Goal: Use online tool/utility: Utilize a website feature to perform a specific function

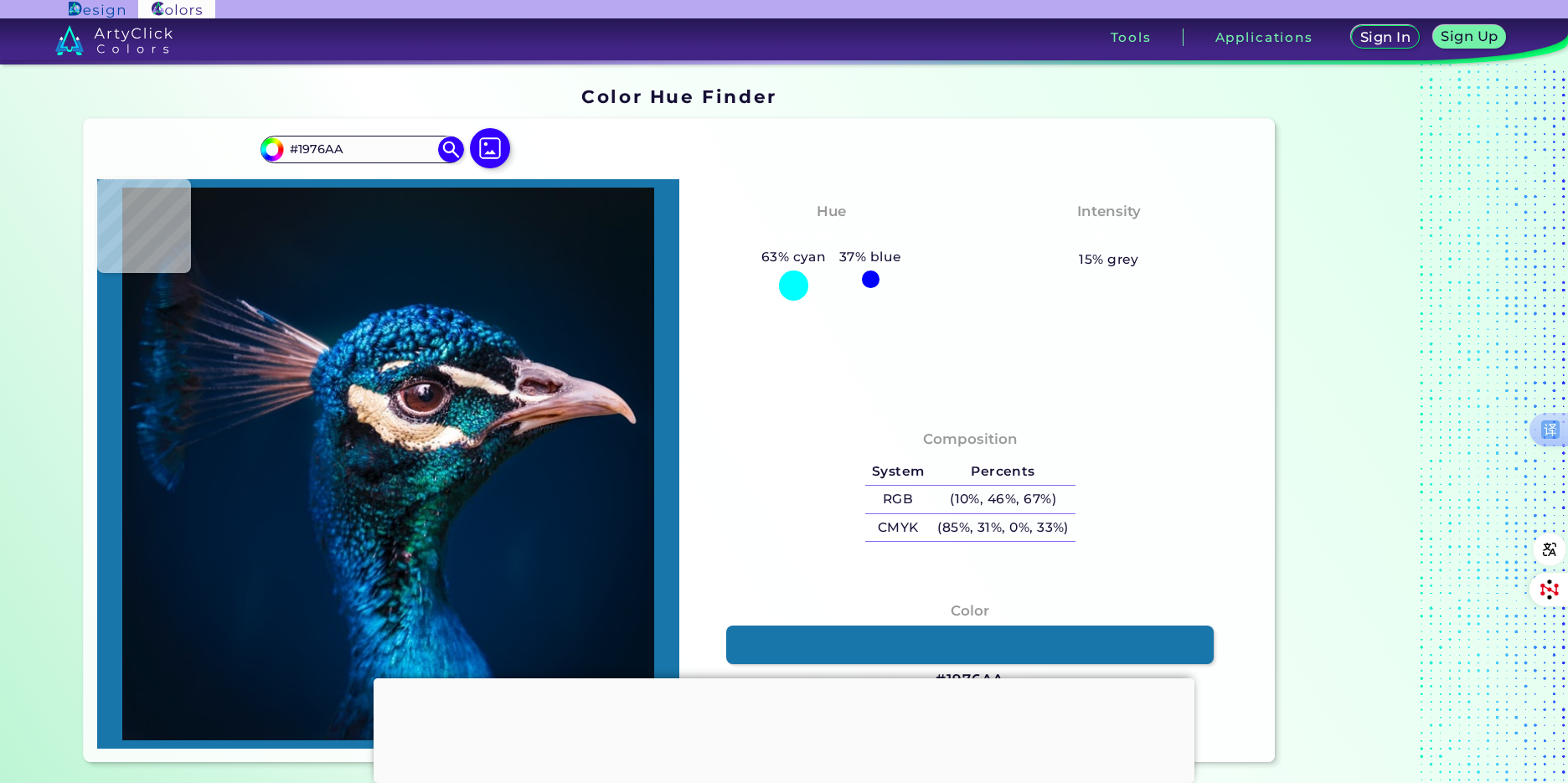
type input "#1b5083"
type input "#1B5083"
type input "#09436e"
type input "#09436E"
type input "#425e77"
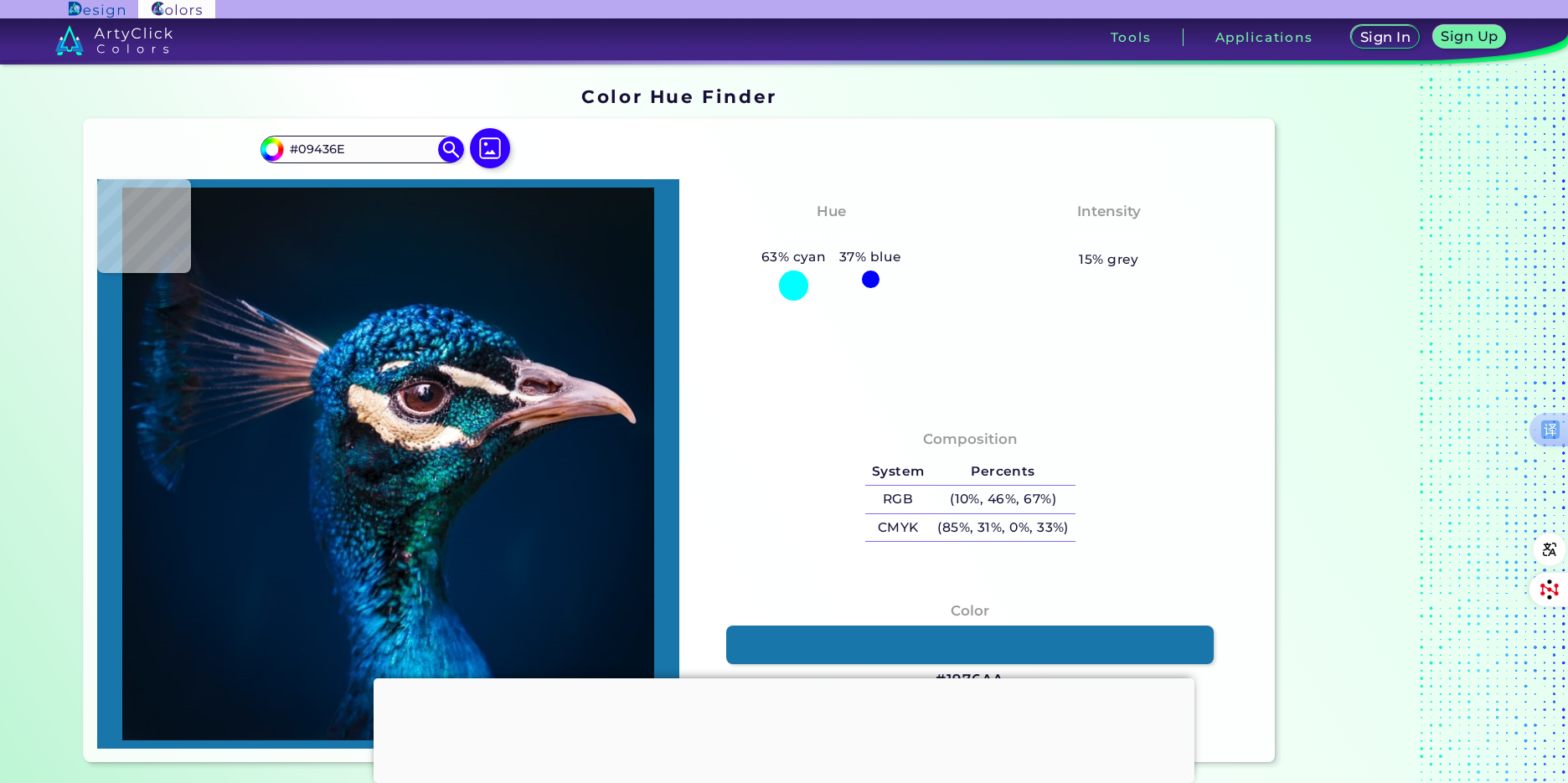
type input "#425E77"
type input "#617183"
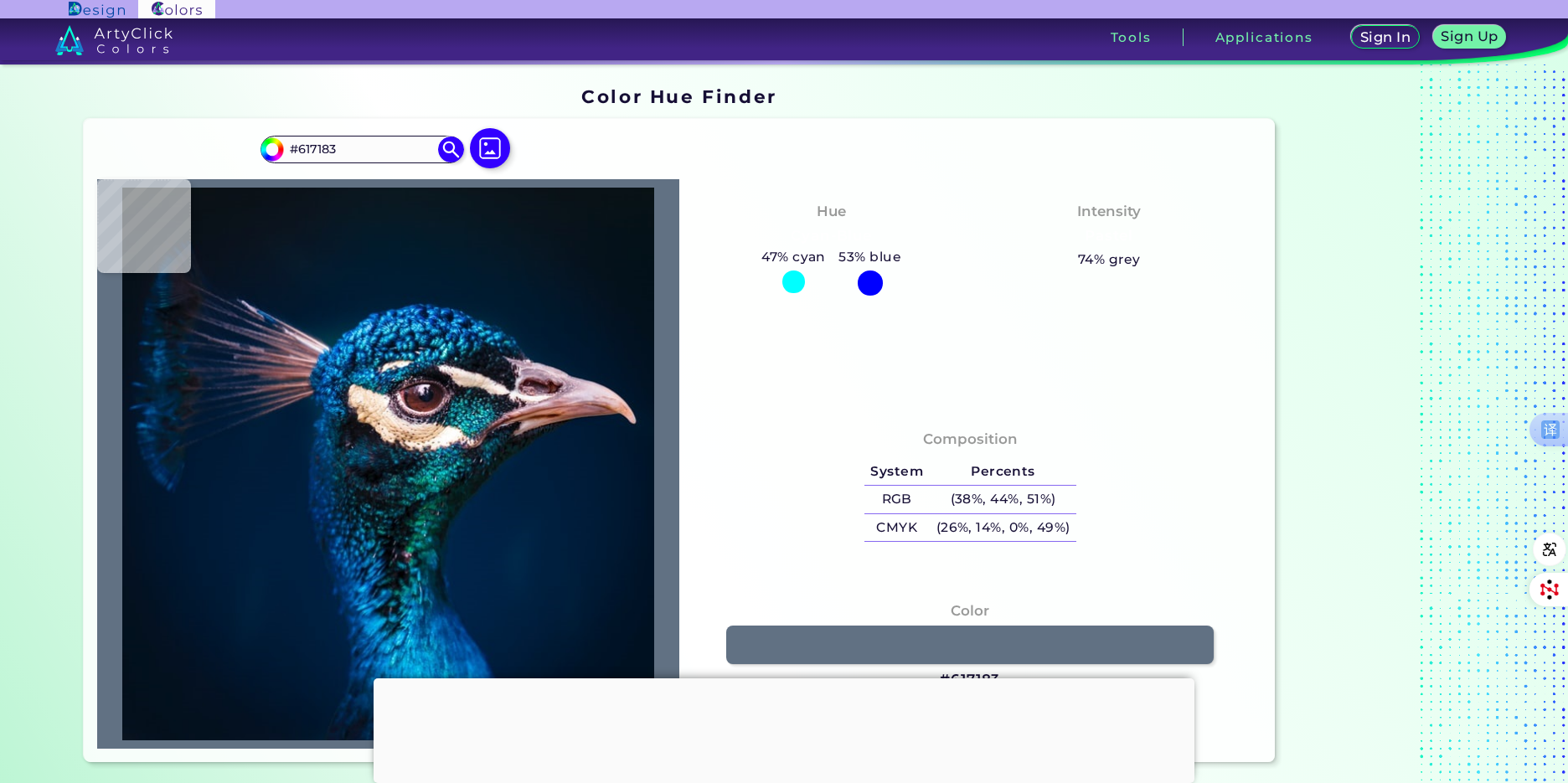
type input "#213a5c"
type input "#213A5C"
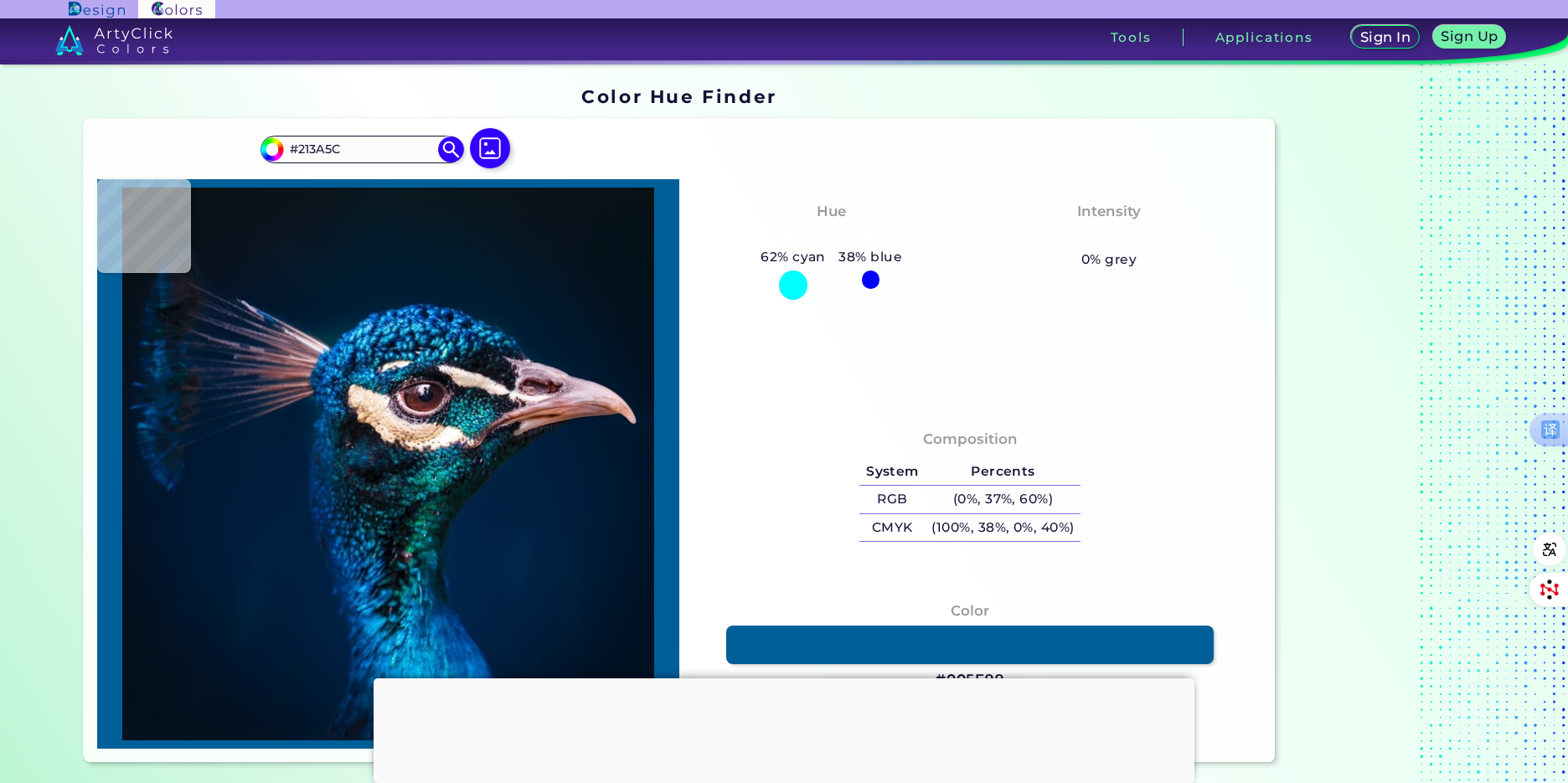
type input "#005f99"
type input "#005F99"
type input "#0d487f"
type input "#0D487F"
type input "#20558d"
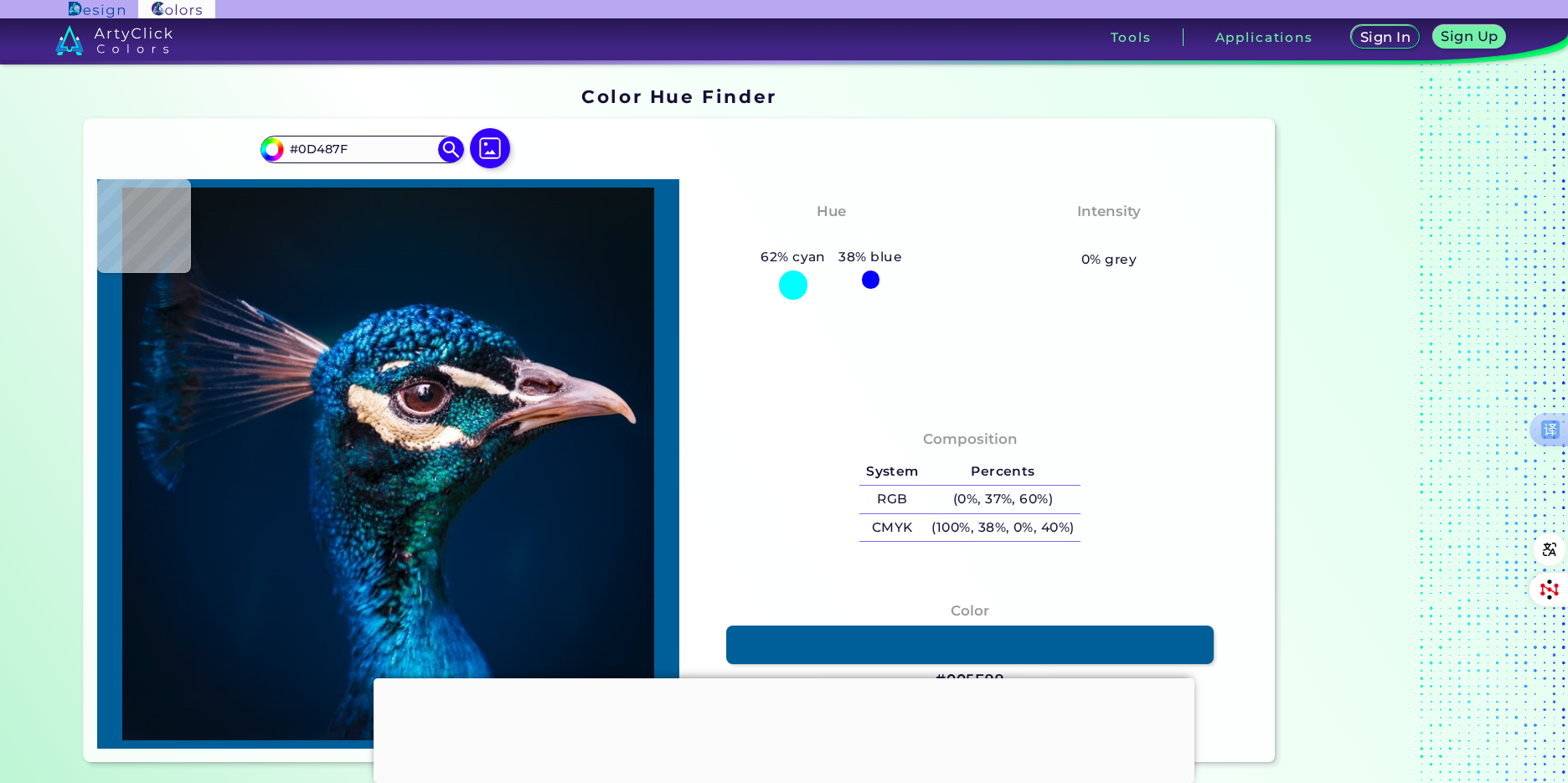
type input "#20558D"
type input "#082d59"
type input "#082D59"
type input "#123359"
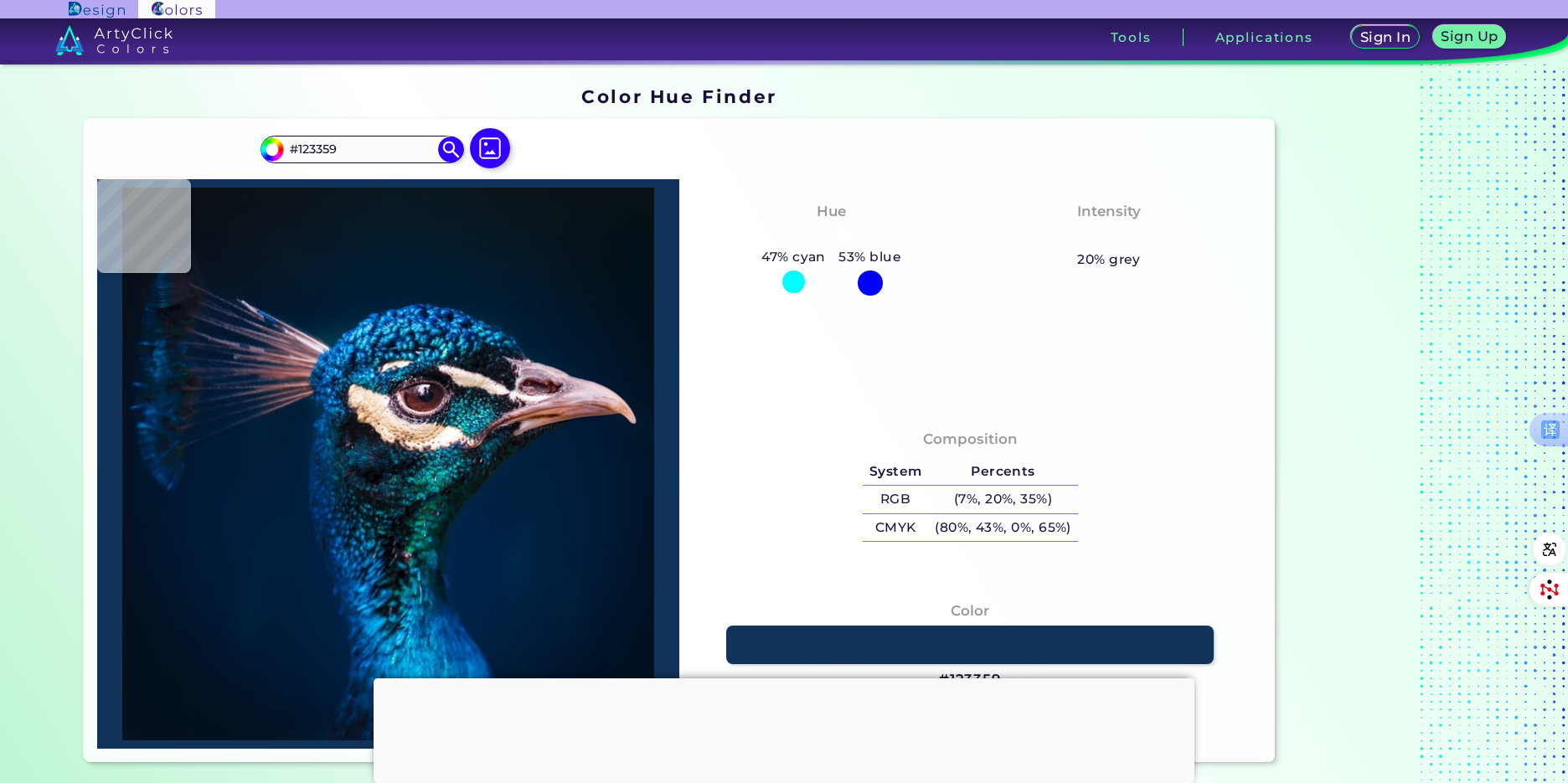
type input "#062b51"
type input "#062B51"
type input "#c29fb5"
type input "#C29FB5"
type input "#8f7e8b"
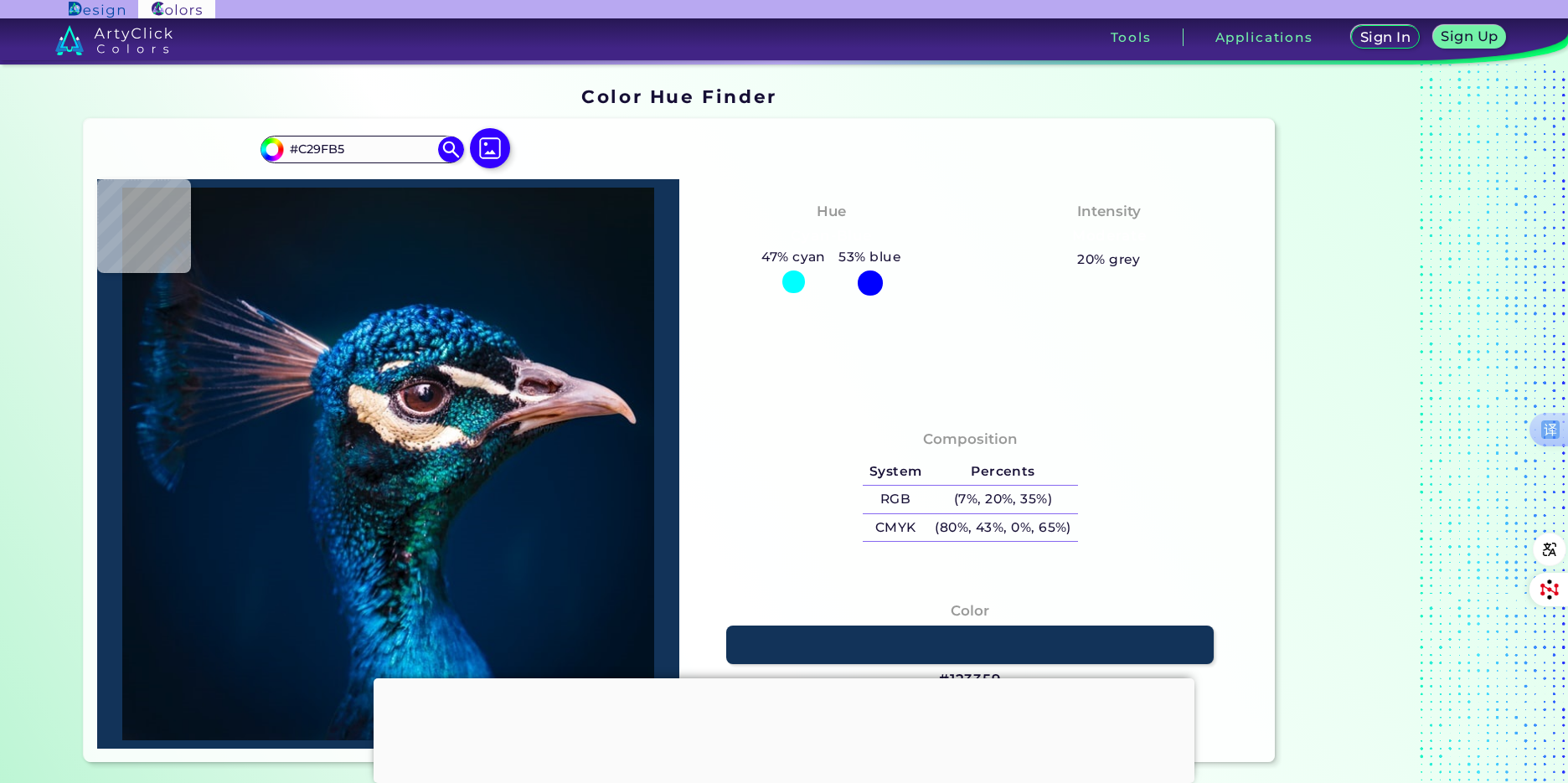
type input "#8F7E8B"
type input "#f4e3d9"
type input "#F4E3D9"
type input "#e5c5b7"
type input "#E5C5B7"
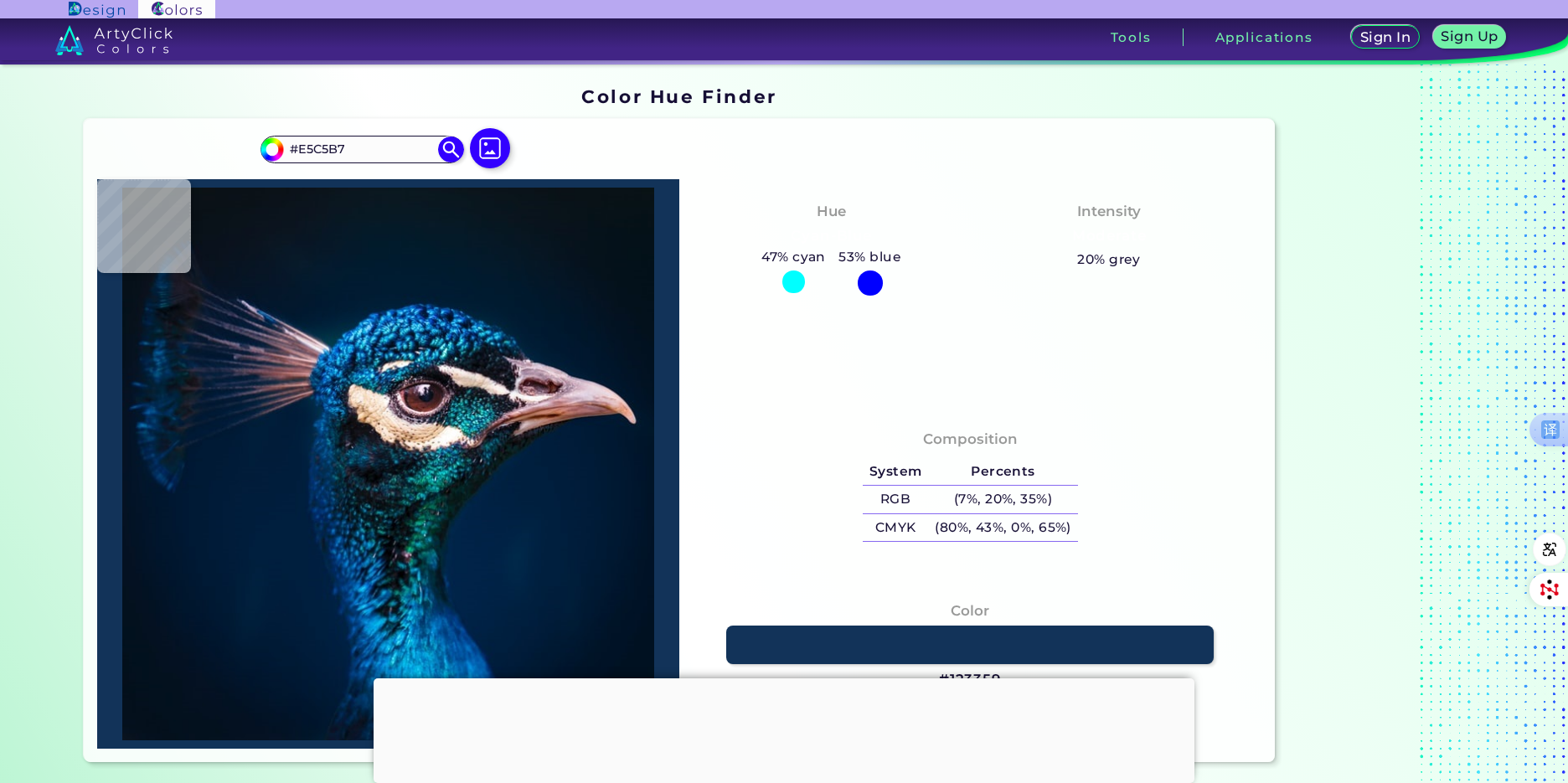
type input "#be9c89"
type input "#BE9C89"
type input "#f7cfb2"
type input "#F7CFB2"
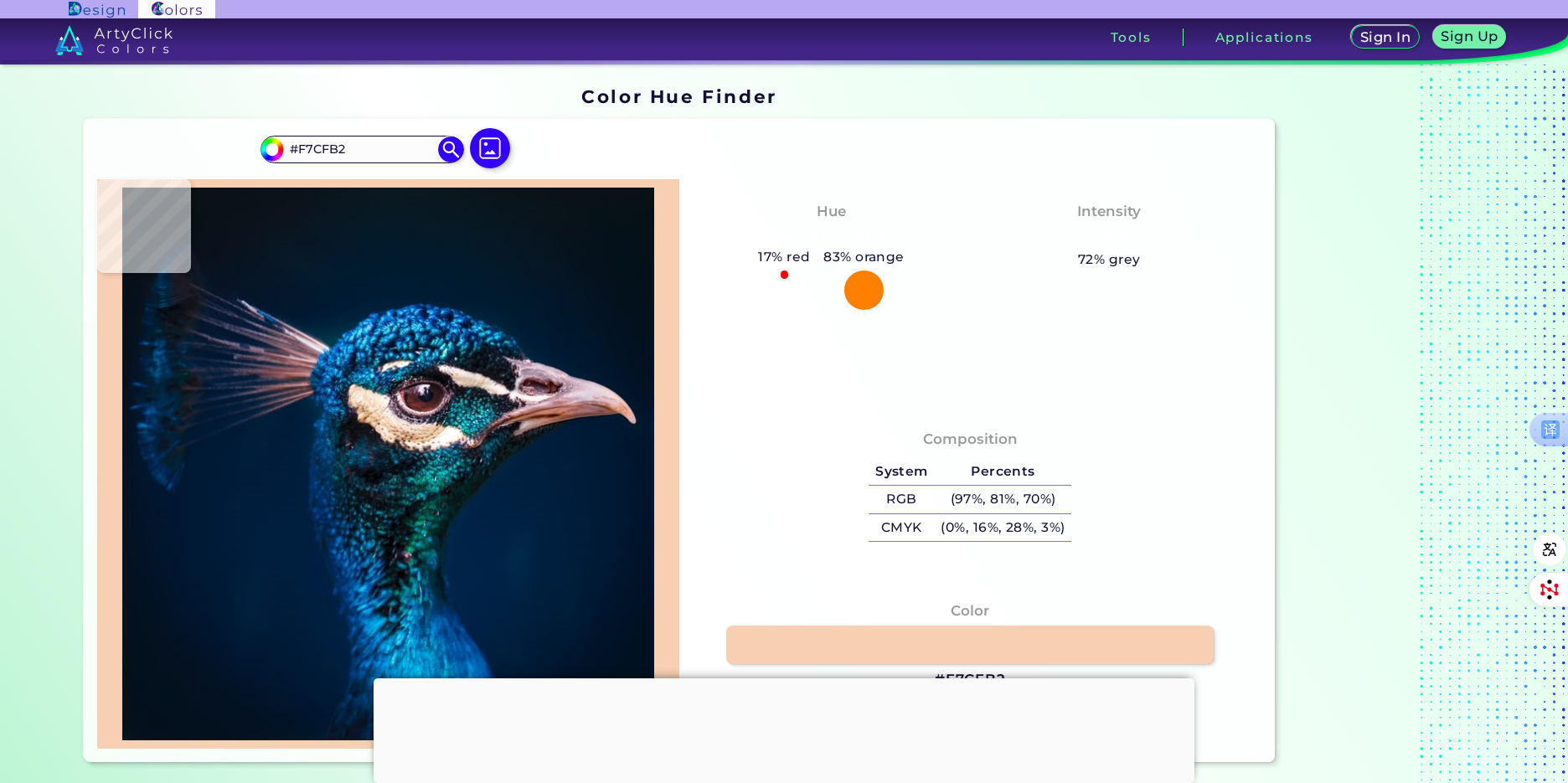
type input "#debeaa"
type input "#DEBEAA"
type input "#f3d3c3"
type input "#F3D3C3"
type input "#fce0d3"
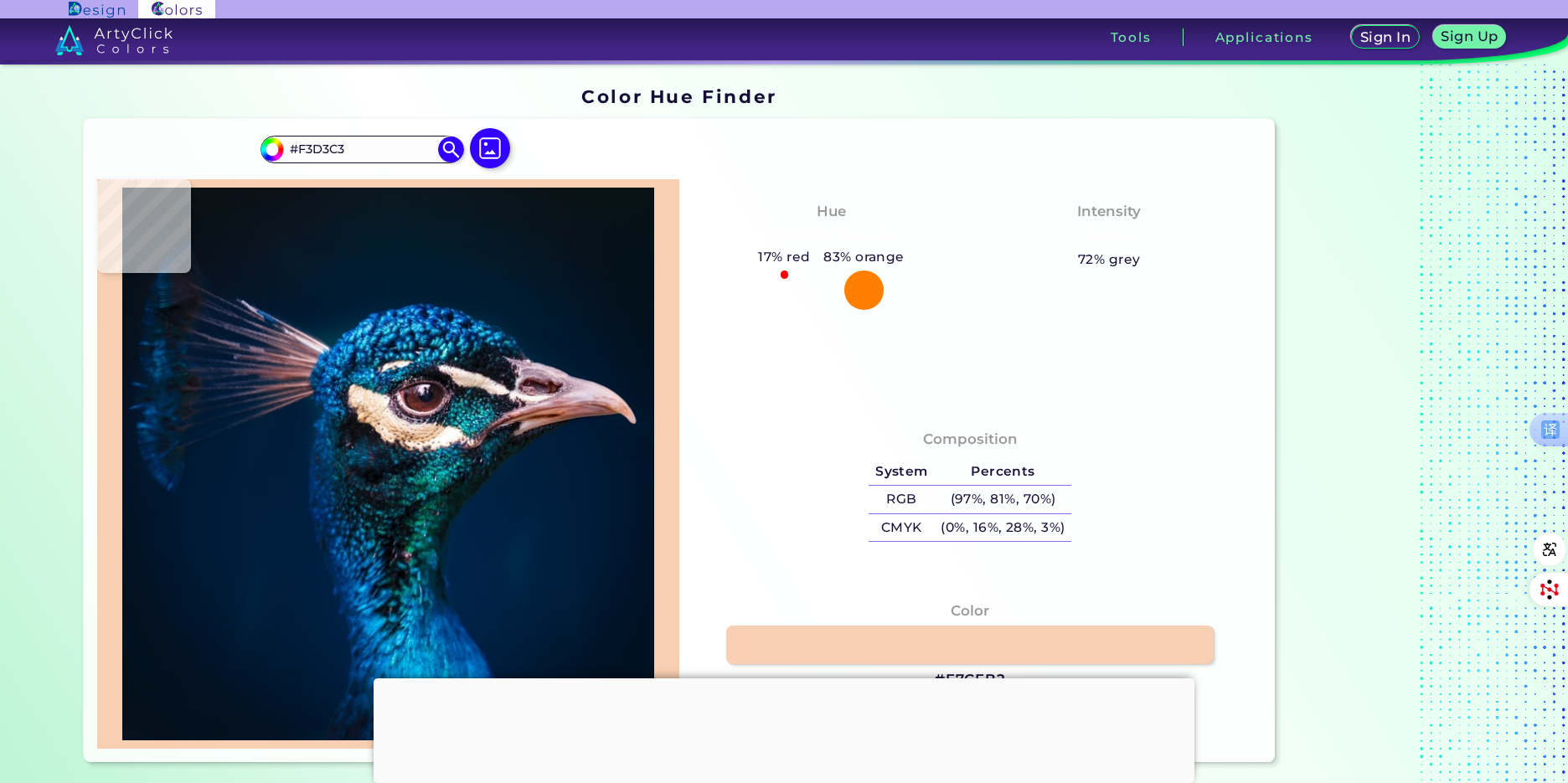
type input "#FCE0D3"
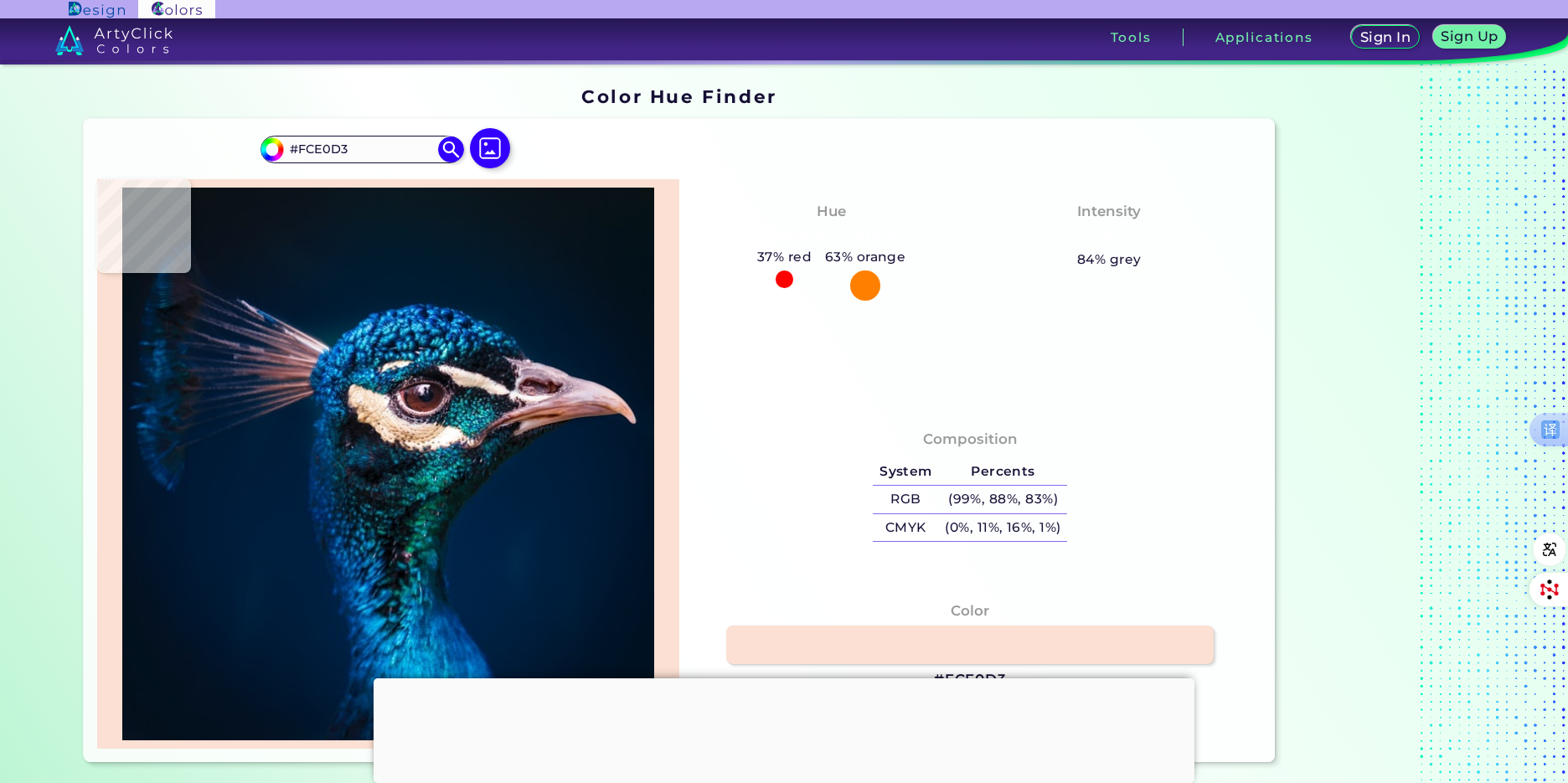
type input "#f7dbc9"
type input "#F7DBC9"
type input "#e6bb9c"
type input "#E6BB9C"
type input "#695c61"
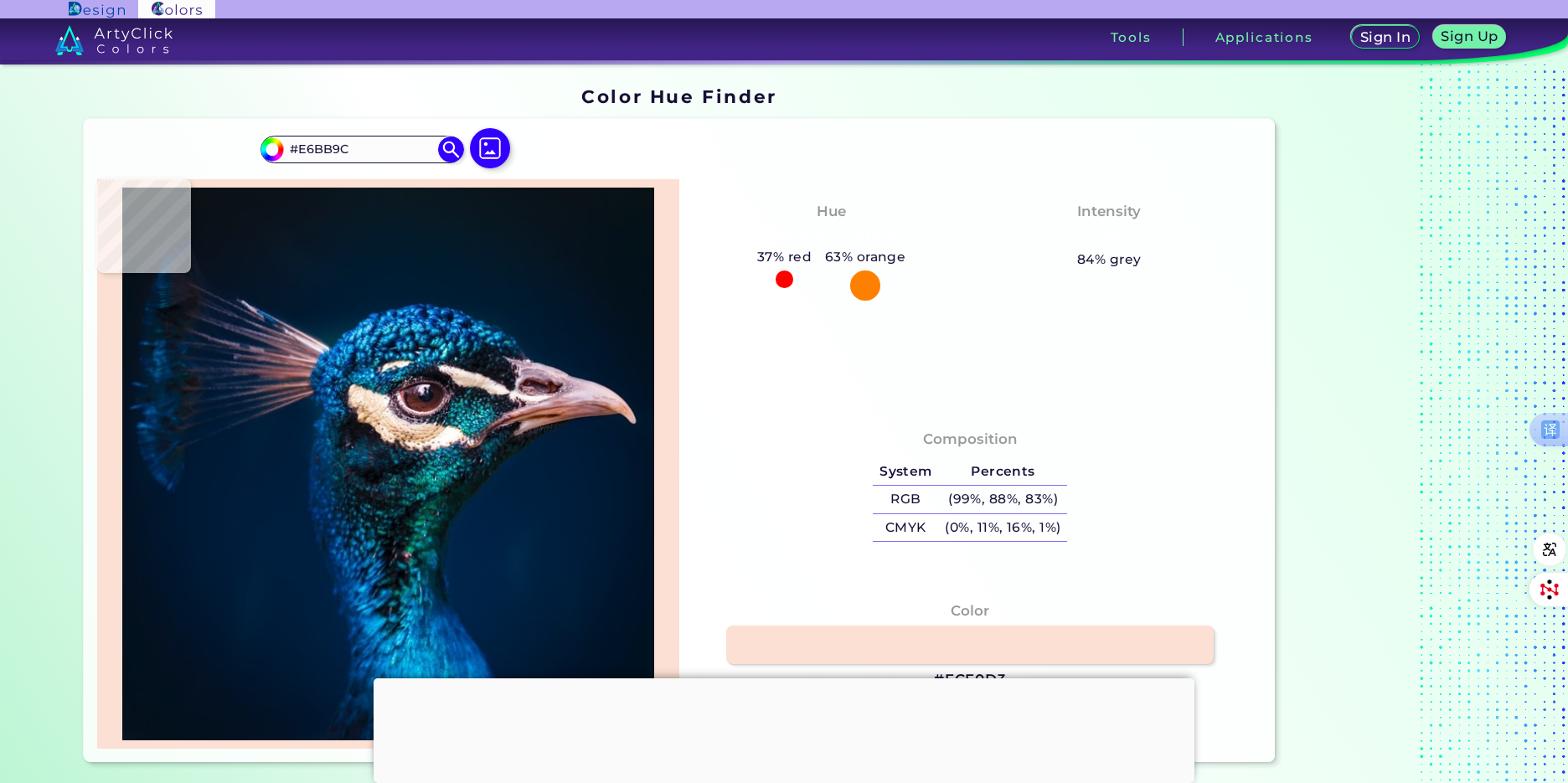
type input "#695C61"
type input "#203c41"
type input "#203C41"
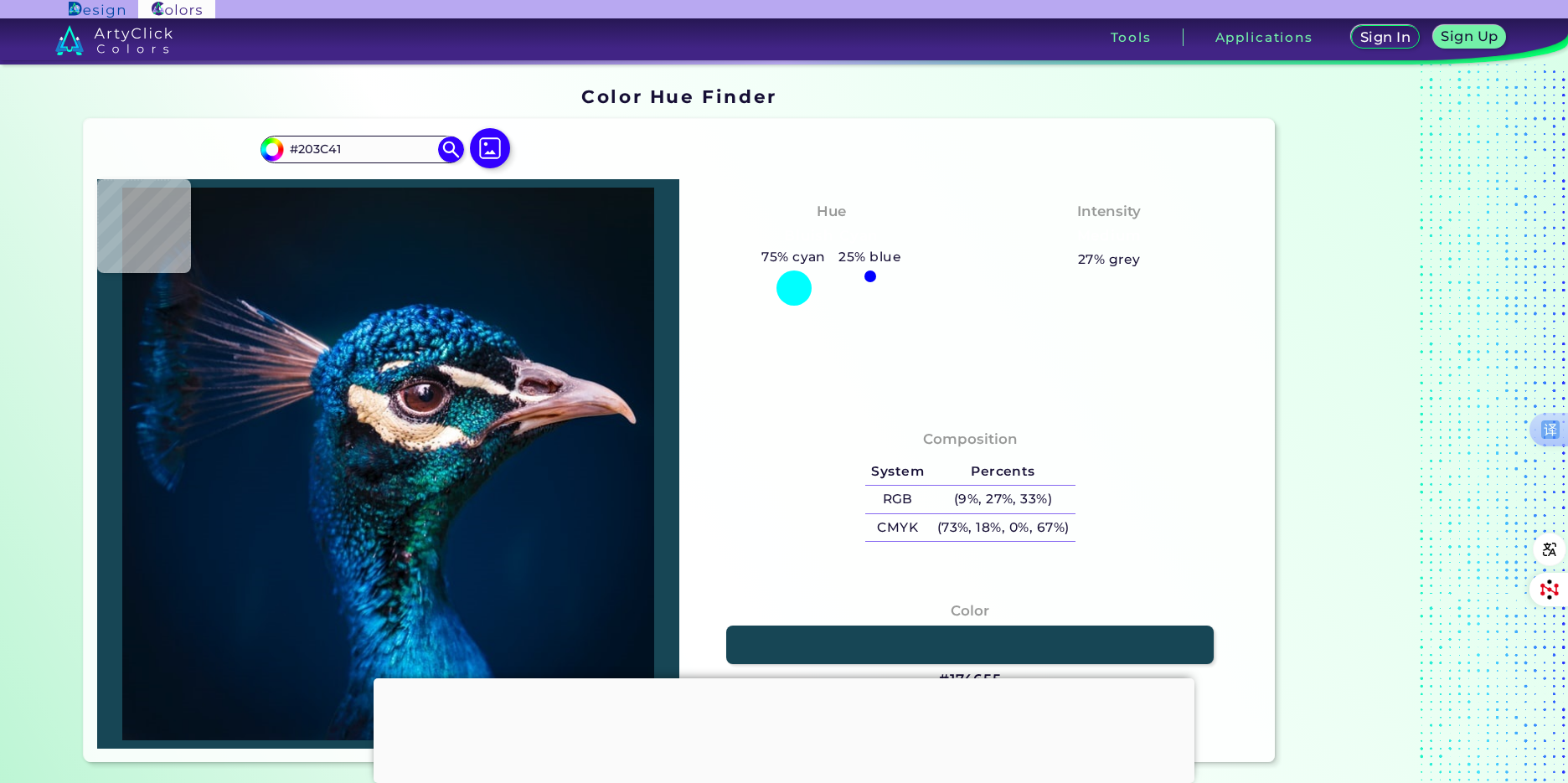
type input "#174655"
type input "#2d6d70"
type input "#2D6D70"
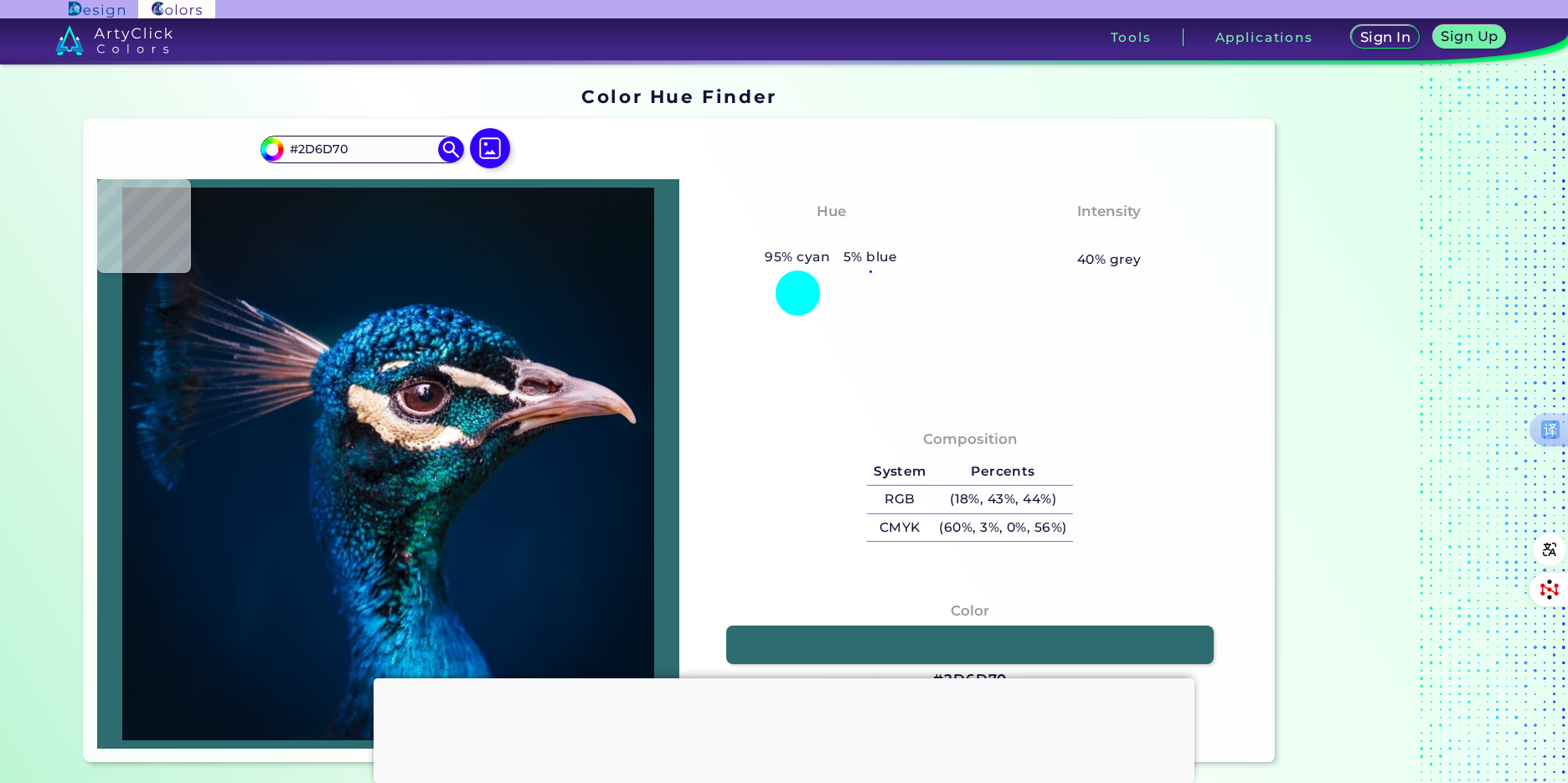
type input "#0e4c4f"
type input "#0E4C4F"
type input "#1b9c9f"
type input "#1B9C9F"
type input "#00707c"
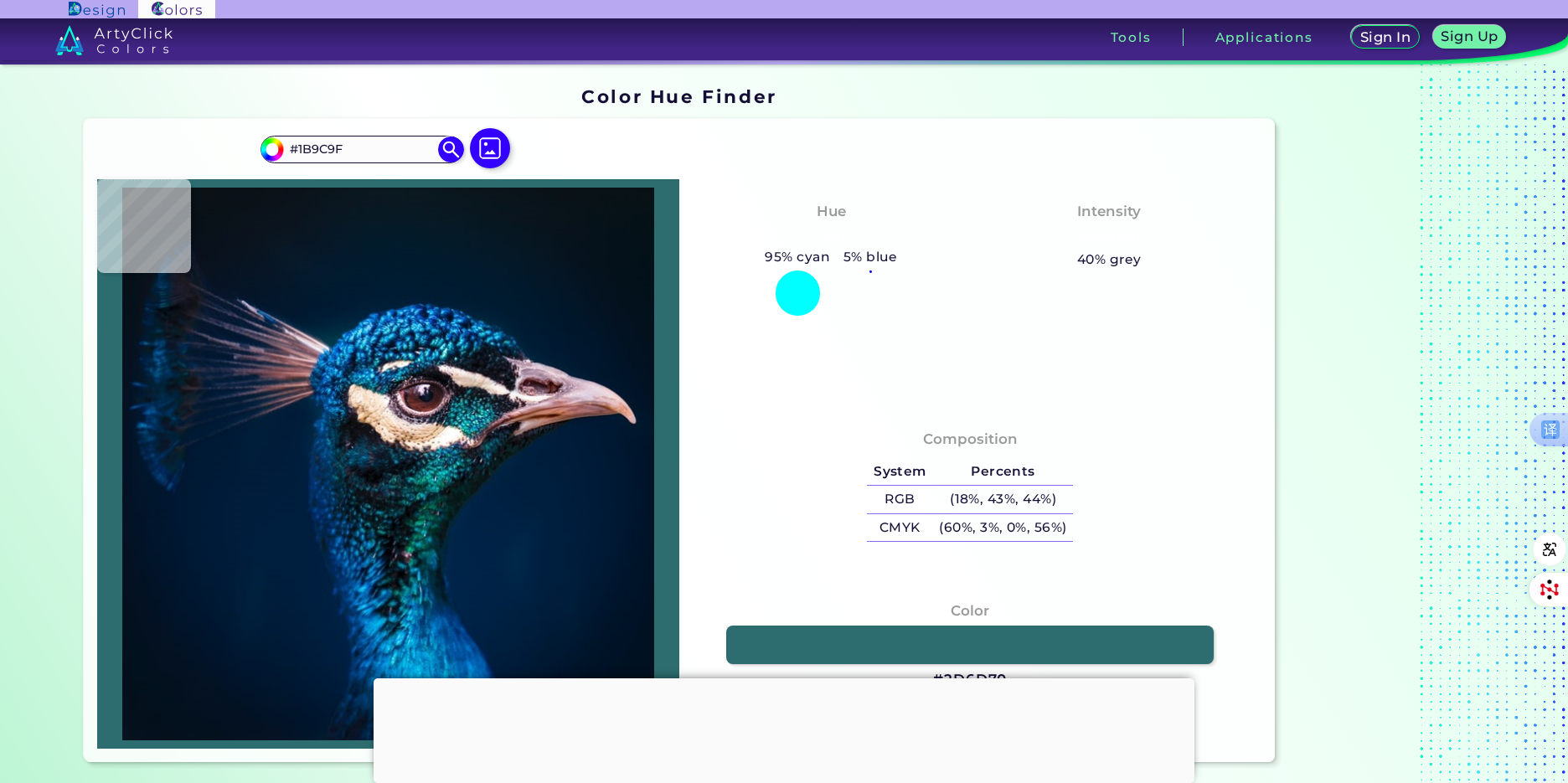
type input "#00707C"
type input "#011320"
type input "#052122"
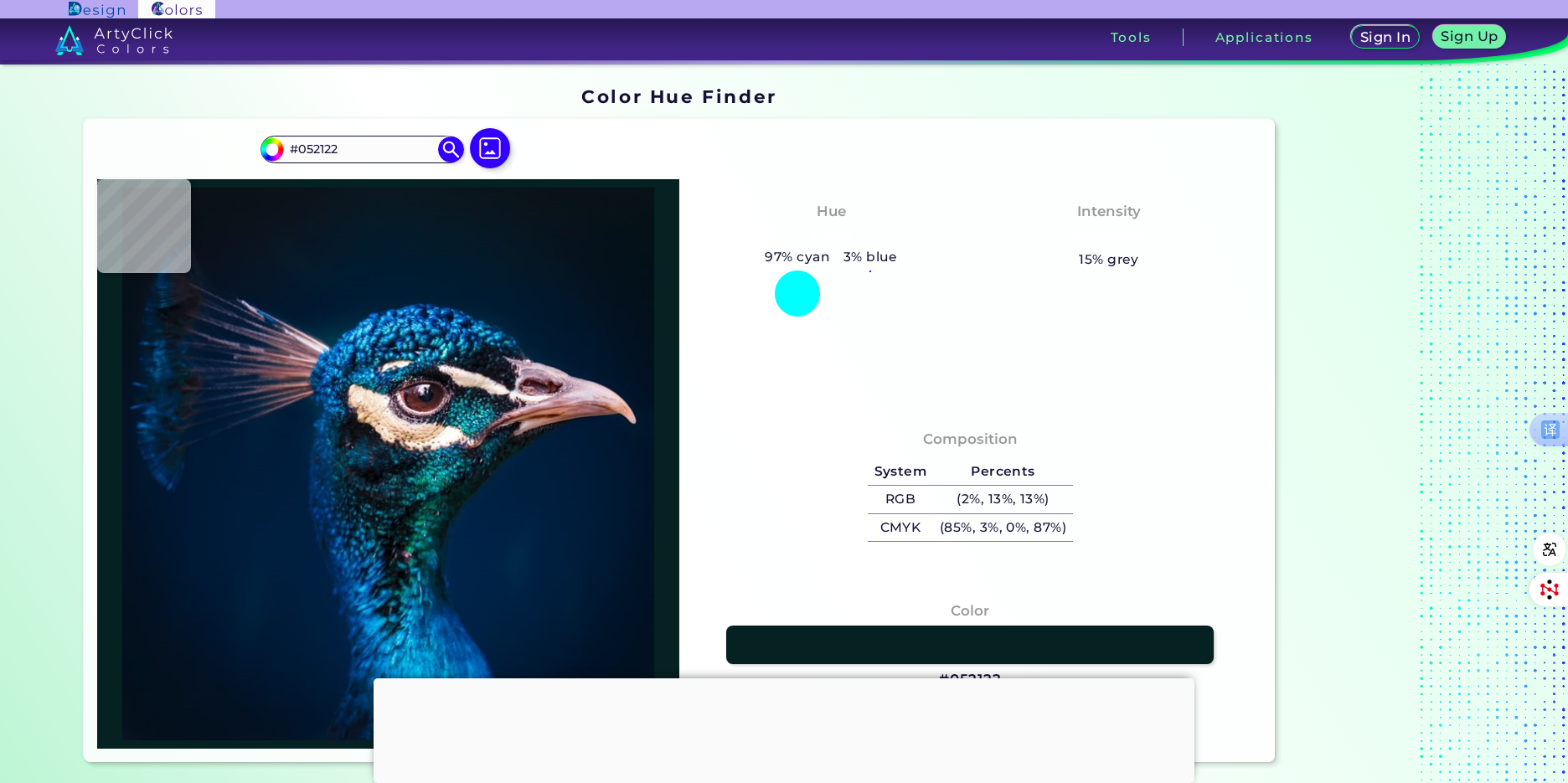
type input "#032238"
type input "#002144"
type input "#002041"
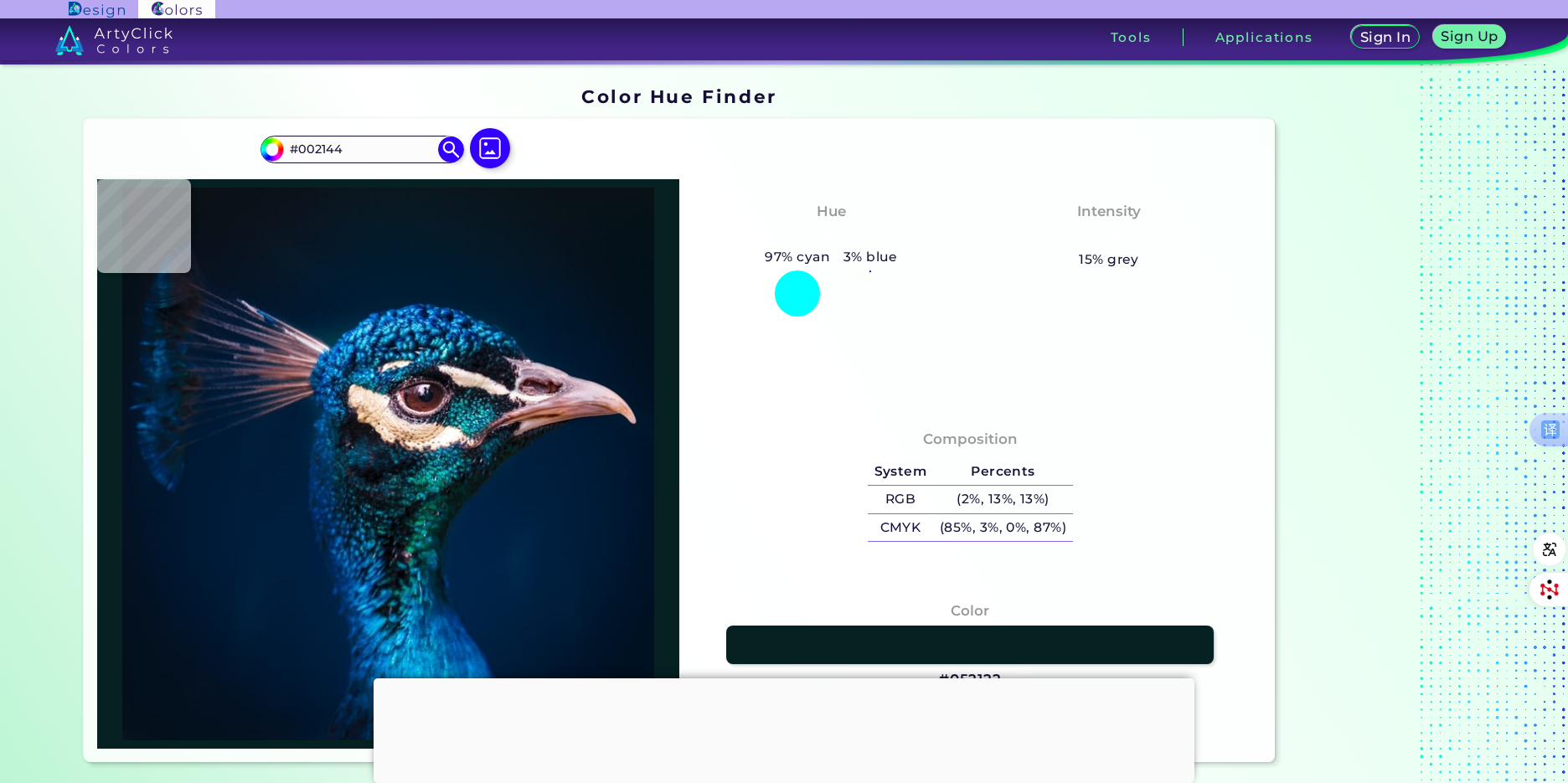
type input "#002041"
type input "#002142"
type input "#002041"
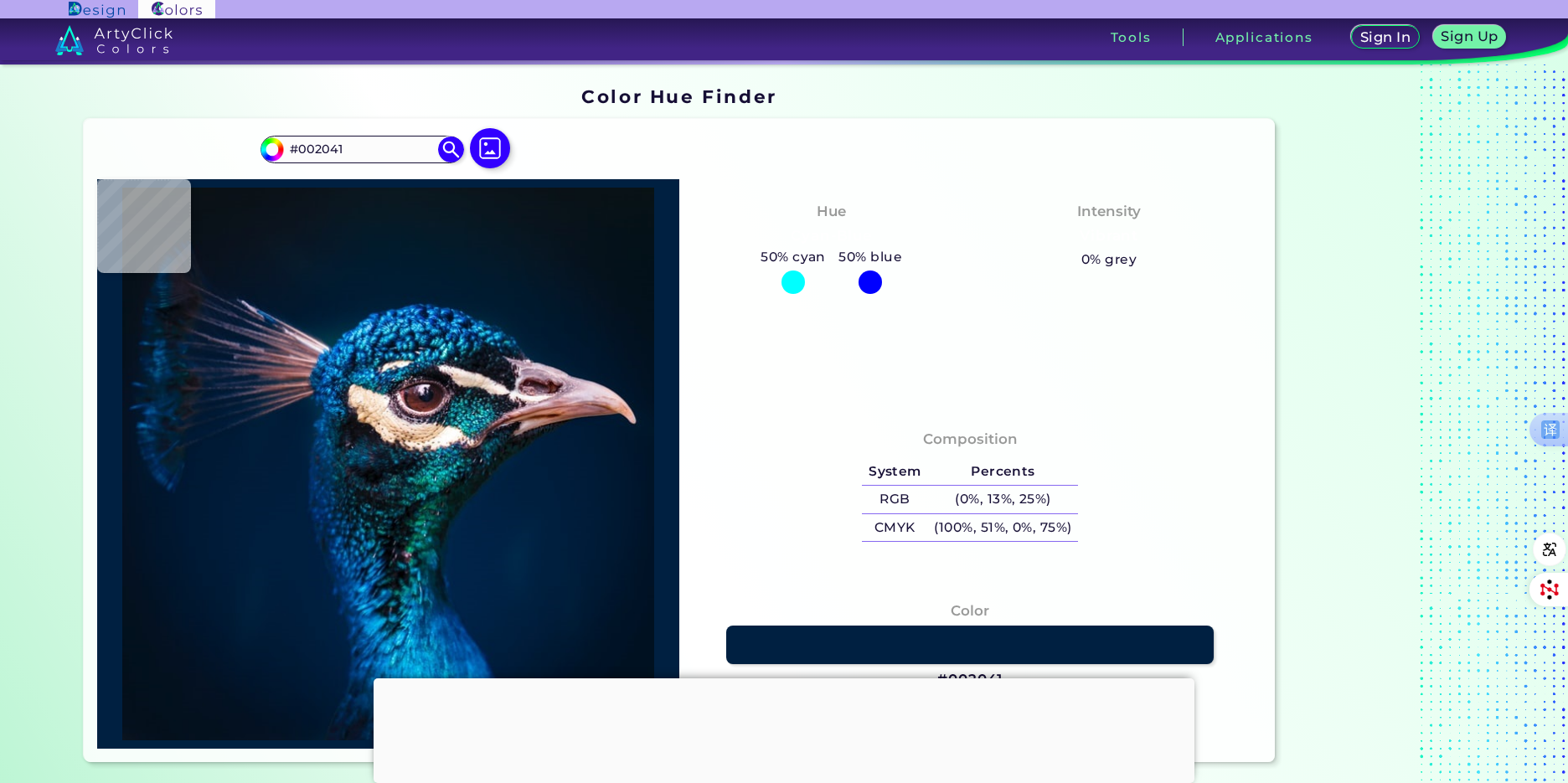
type input "#002142"
type input "#002143"
type input "#002144"
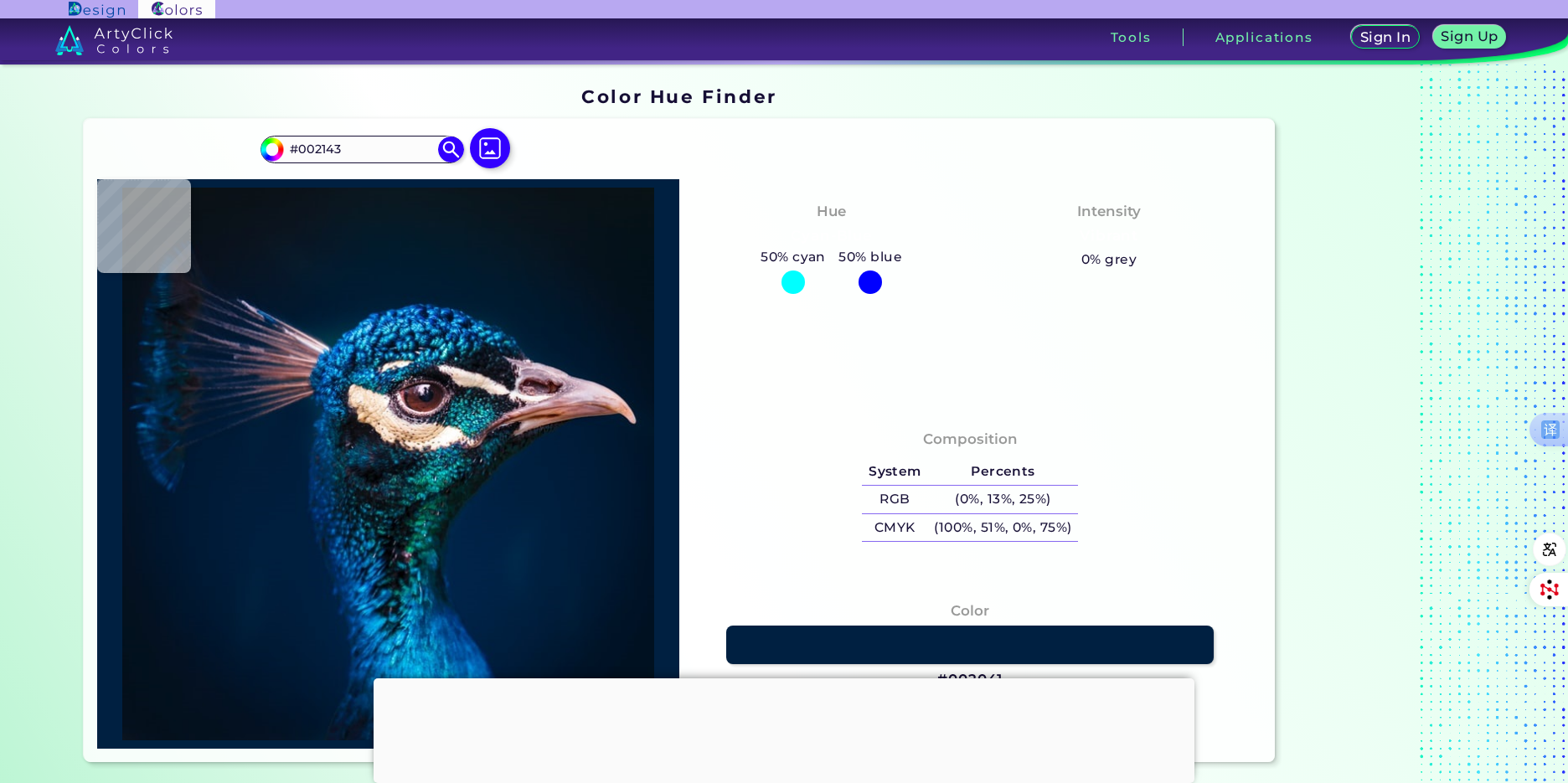
type input "#002144"
type input "#002245"
type input "#012346"
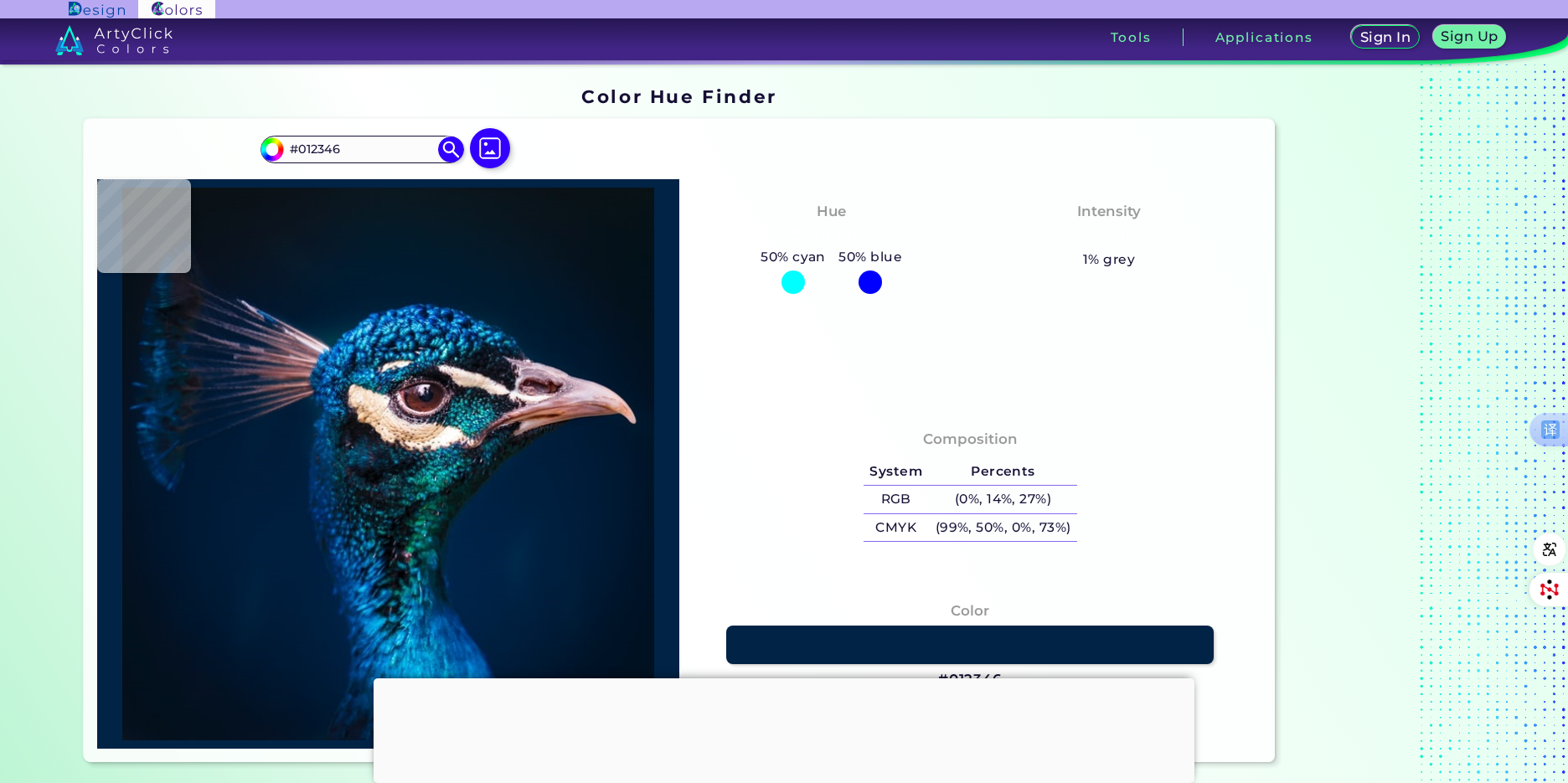
type input "#002245"
type input "#012348"
type input "#00254a"
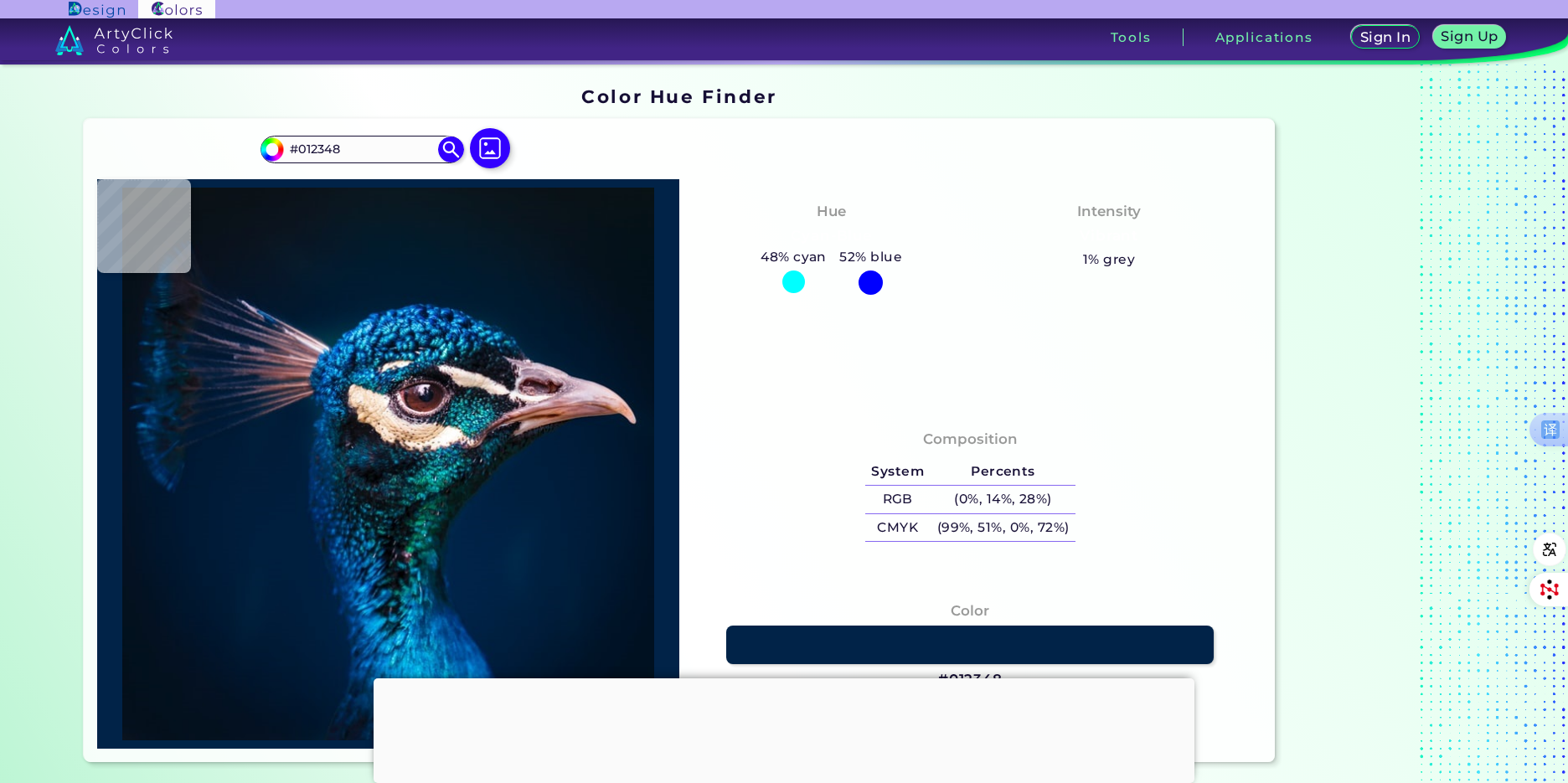
type input "#00254A"
type input "#04273b"
type input "#04273B"
type input "#003542"
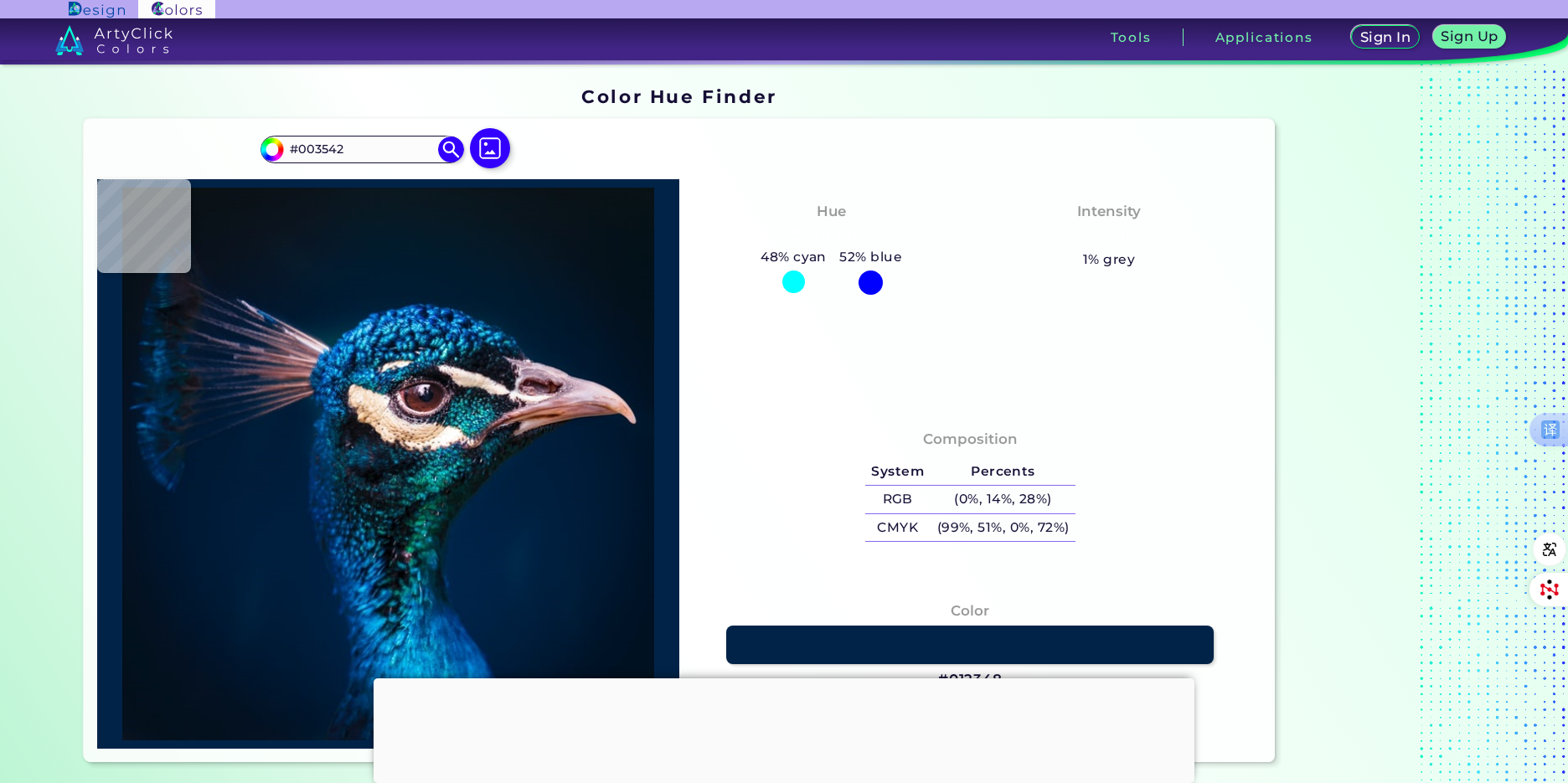
type input "#003b54"
type input "#003B54"
type input "#00314c"
type input "#00314C"
type input "#1d93bd"
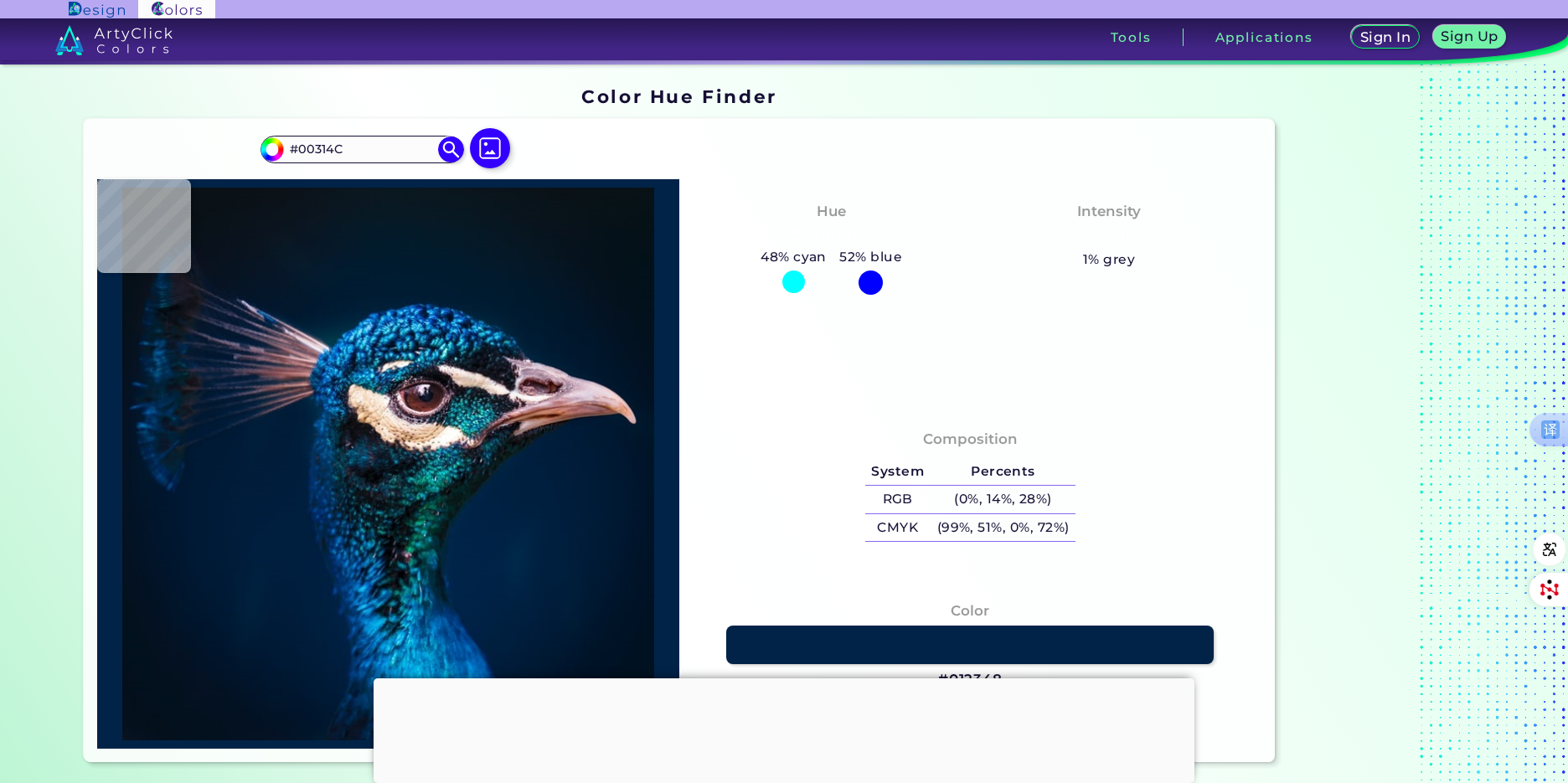
type input "#1D93BD"
type input "#00233b"
type input "#00233B"
type input "#00444c"
type input "#00444C"
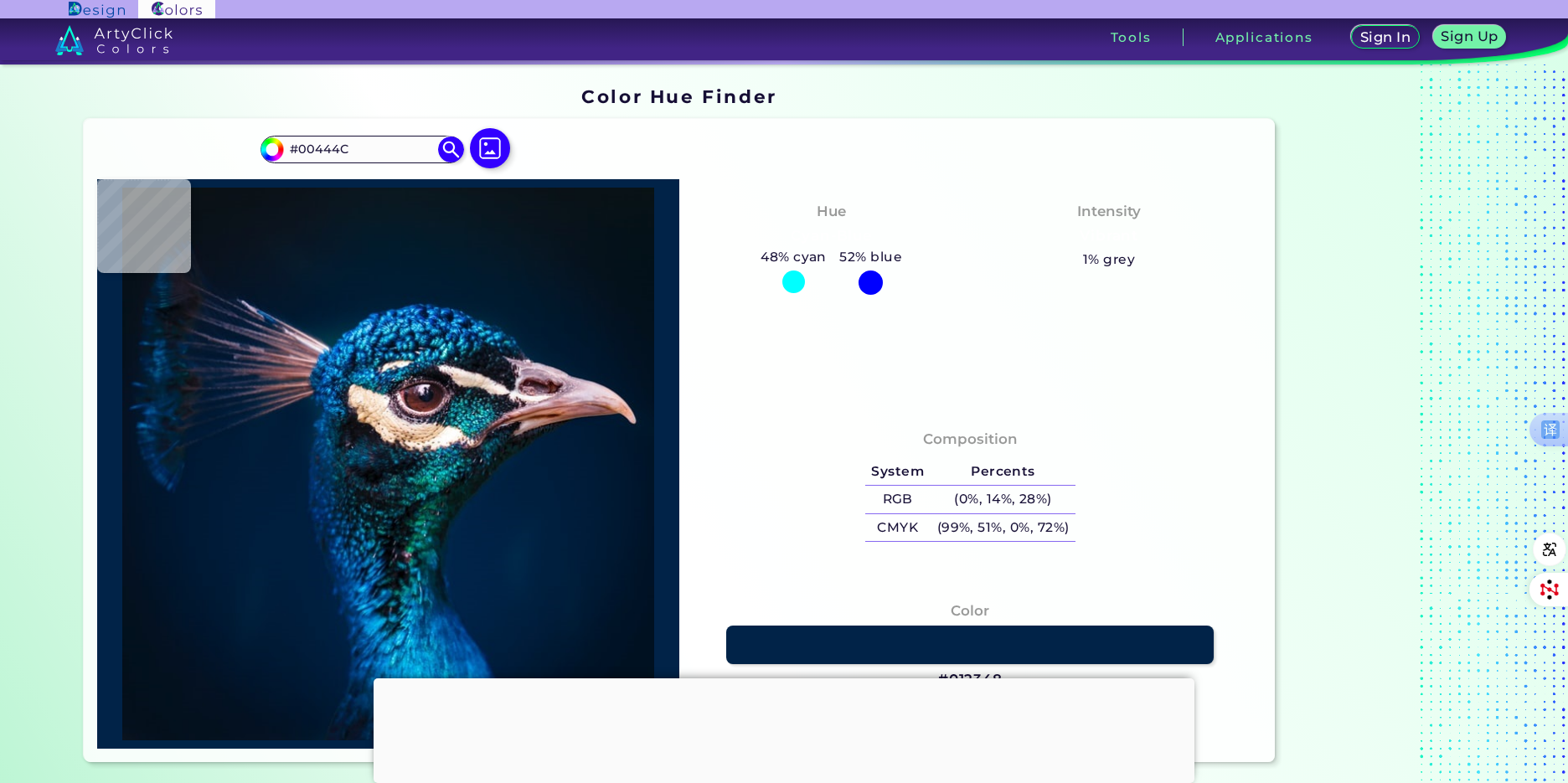
type input "#072730"
type input "#0a0e17"
type input "#0A0E17"
type input "#0e121b"
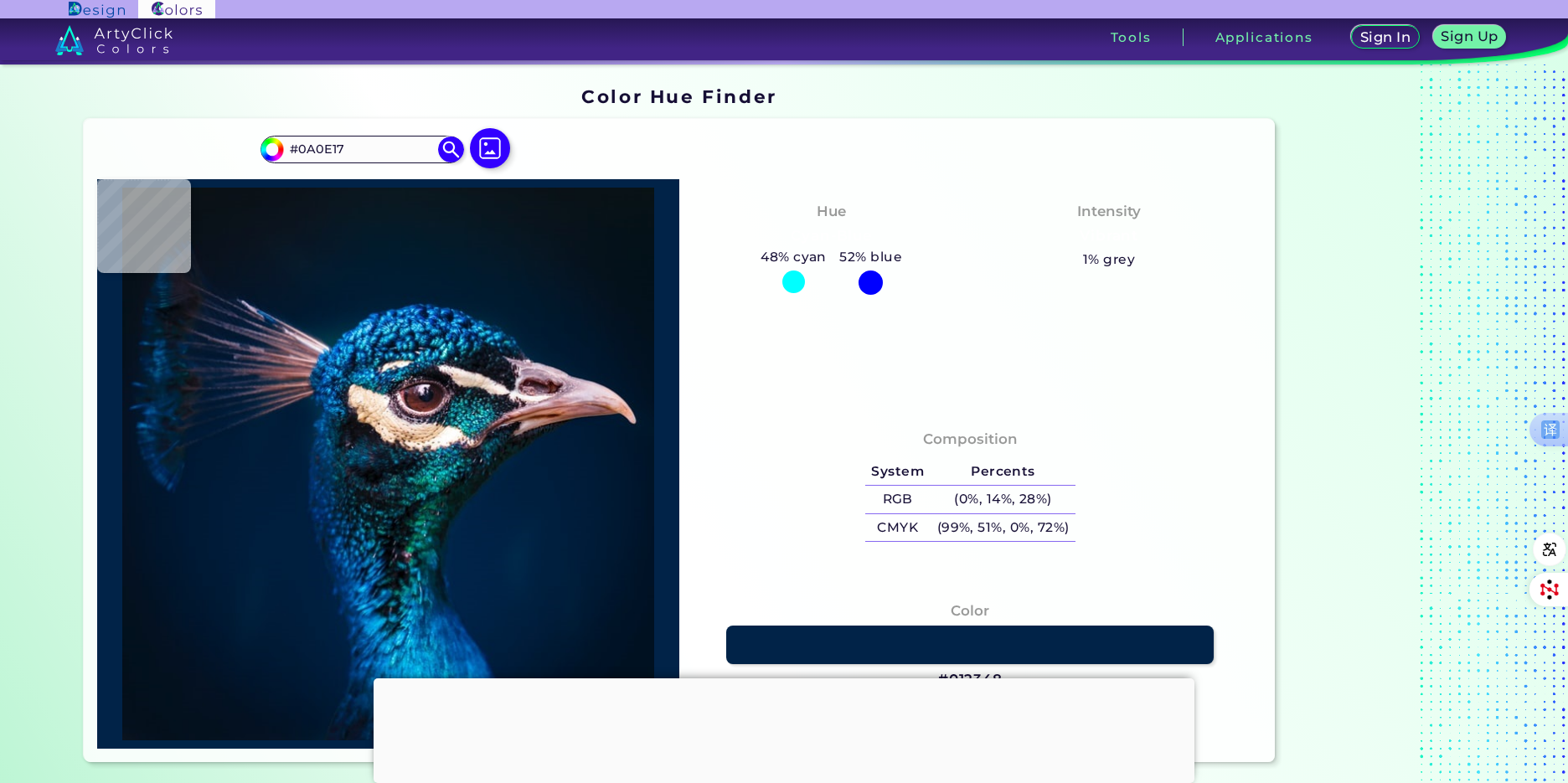
type input "#0E121B"
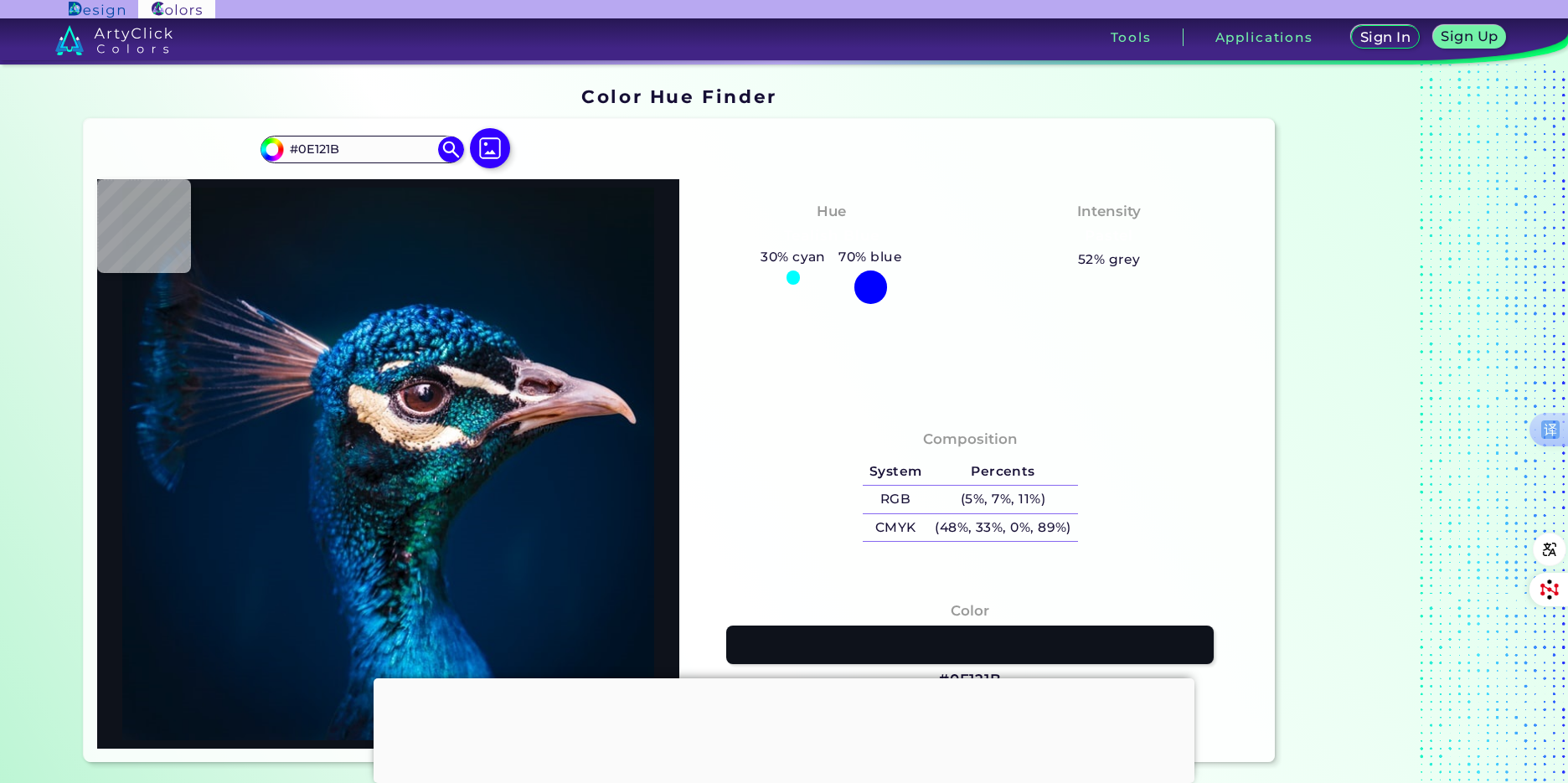
type input "#001a1f"
type input "#001A1F"
type input "#005892"
type input "#044880"
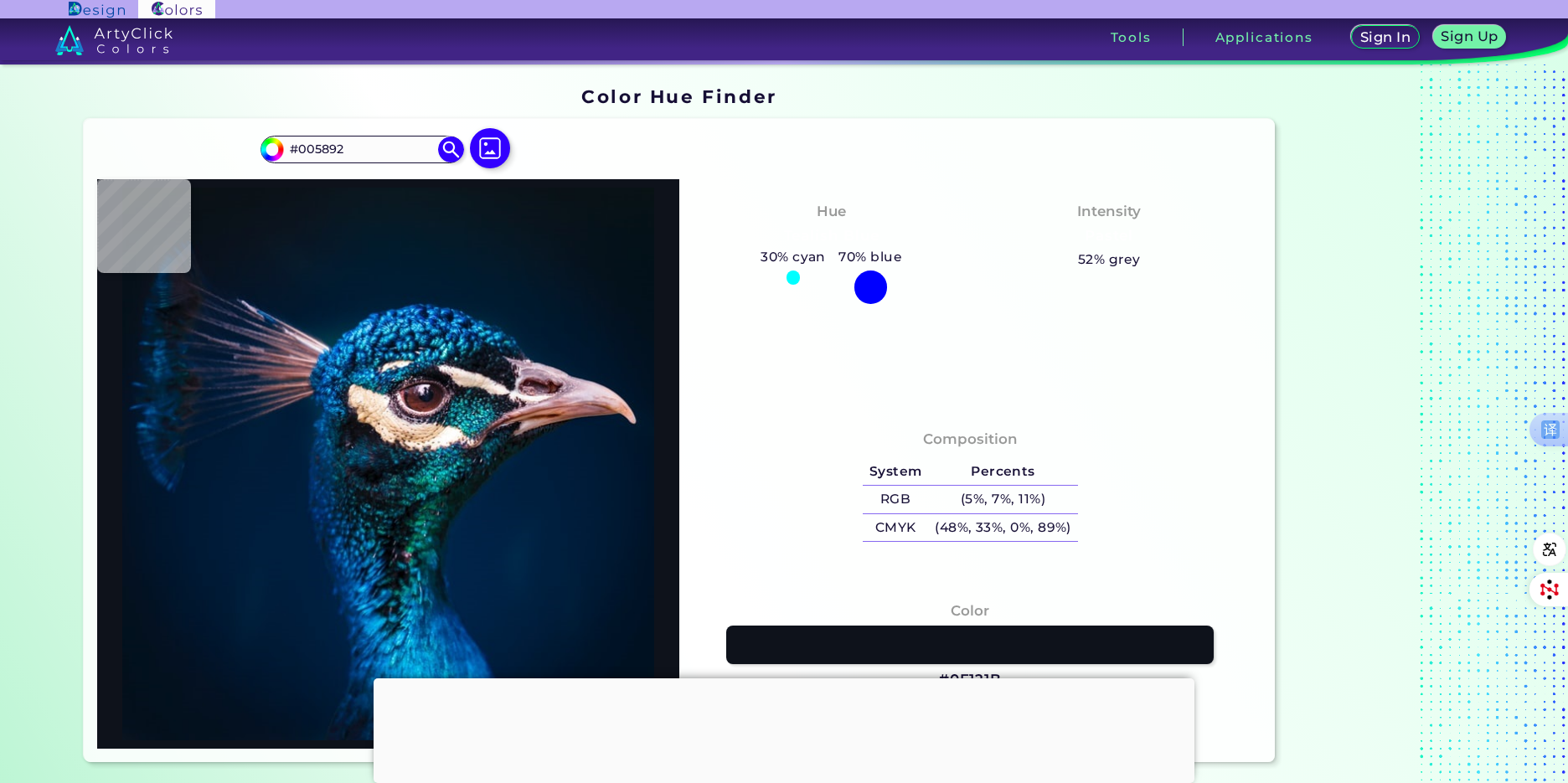
type input "#044880"
type input "#00295b"
type input "#00295B"
type input "#01203e"
type input "#01203E"
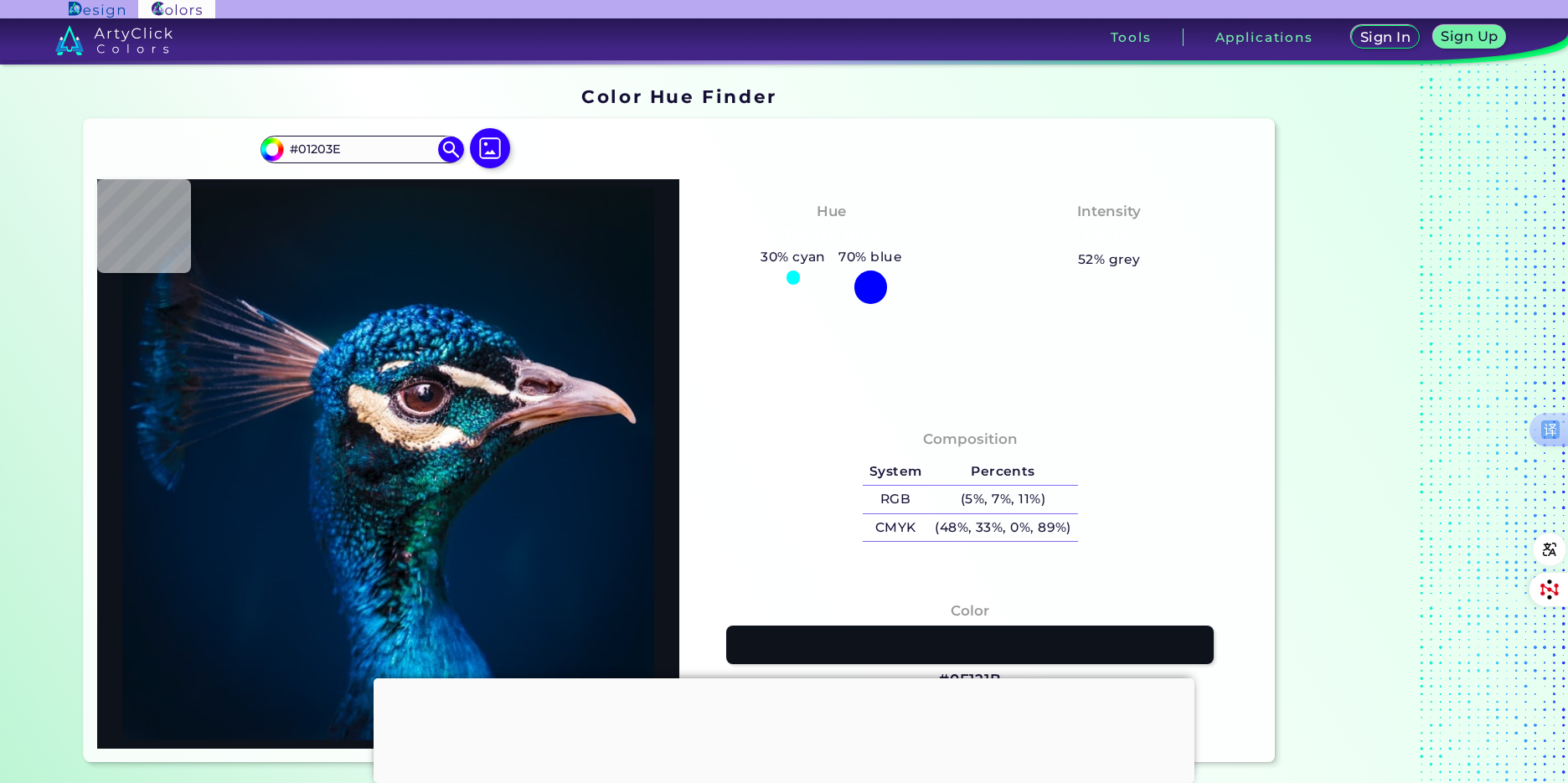
type input "#001e3f"
type input "#001E3F"
type input "#001f3e"
type input "#001F3E"
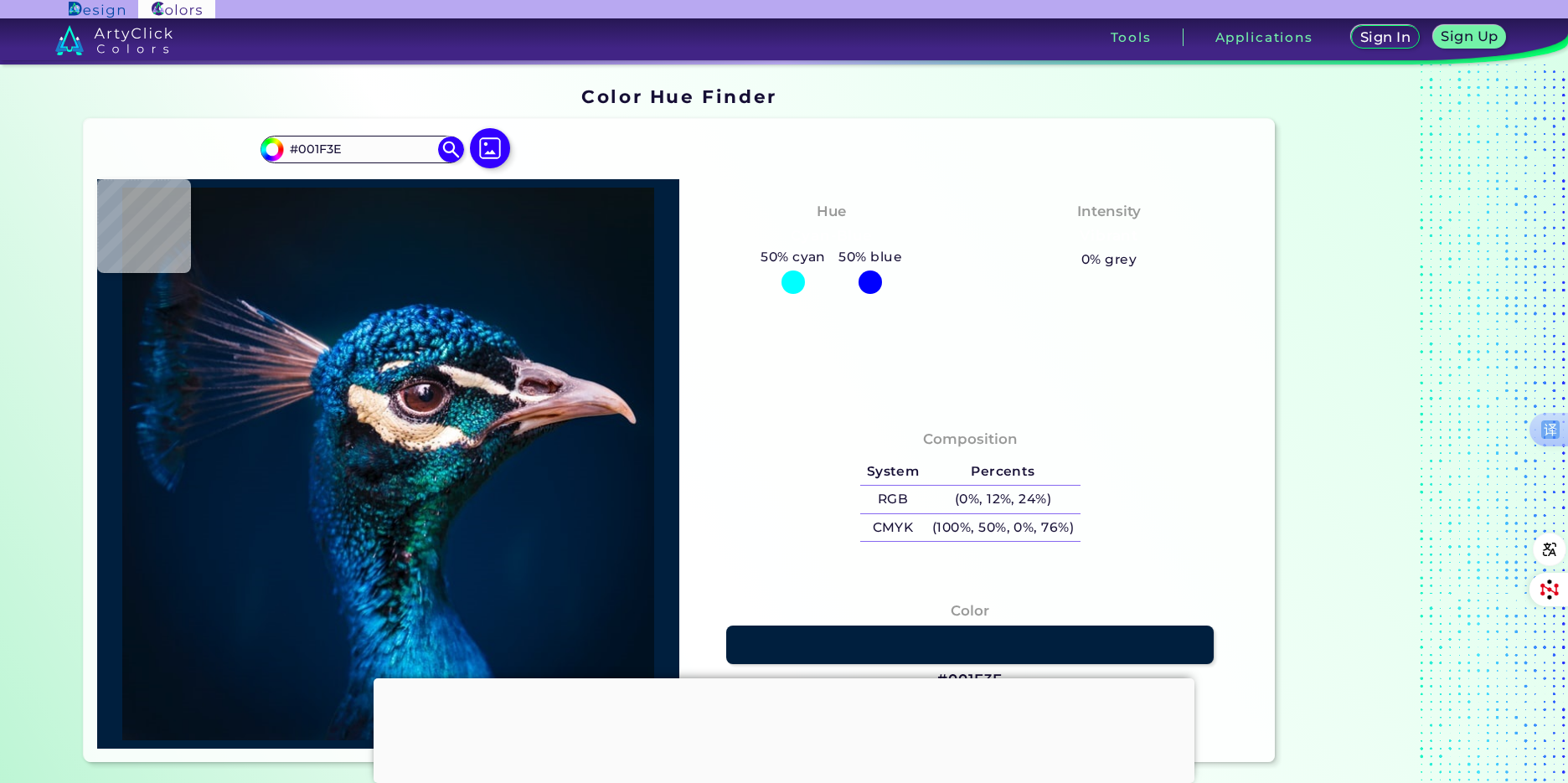
type input "#001e43"
type input "#001E43"
type input "#03264d"
type input "#03264D"
type input "#0a4680"
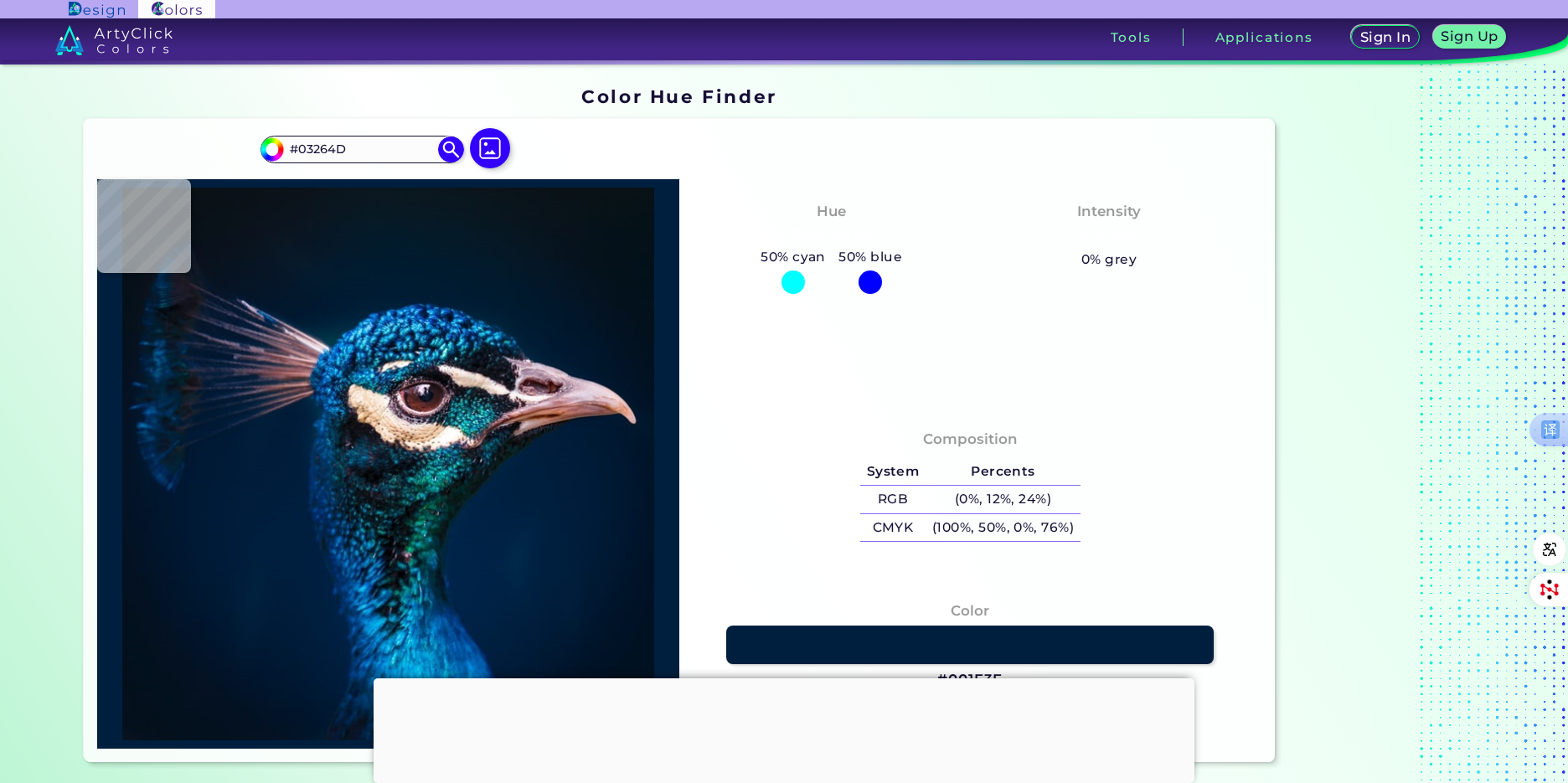
type input "#0A4680"
type input "#04121e"
type input "#04121E"
type input "#0f1b26"
type input "#0F1B26"
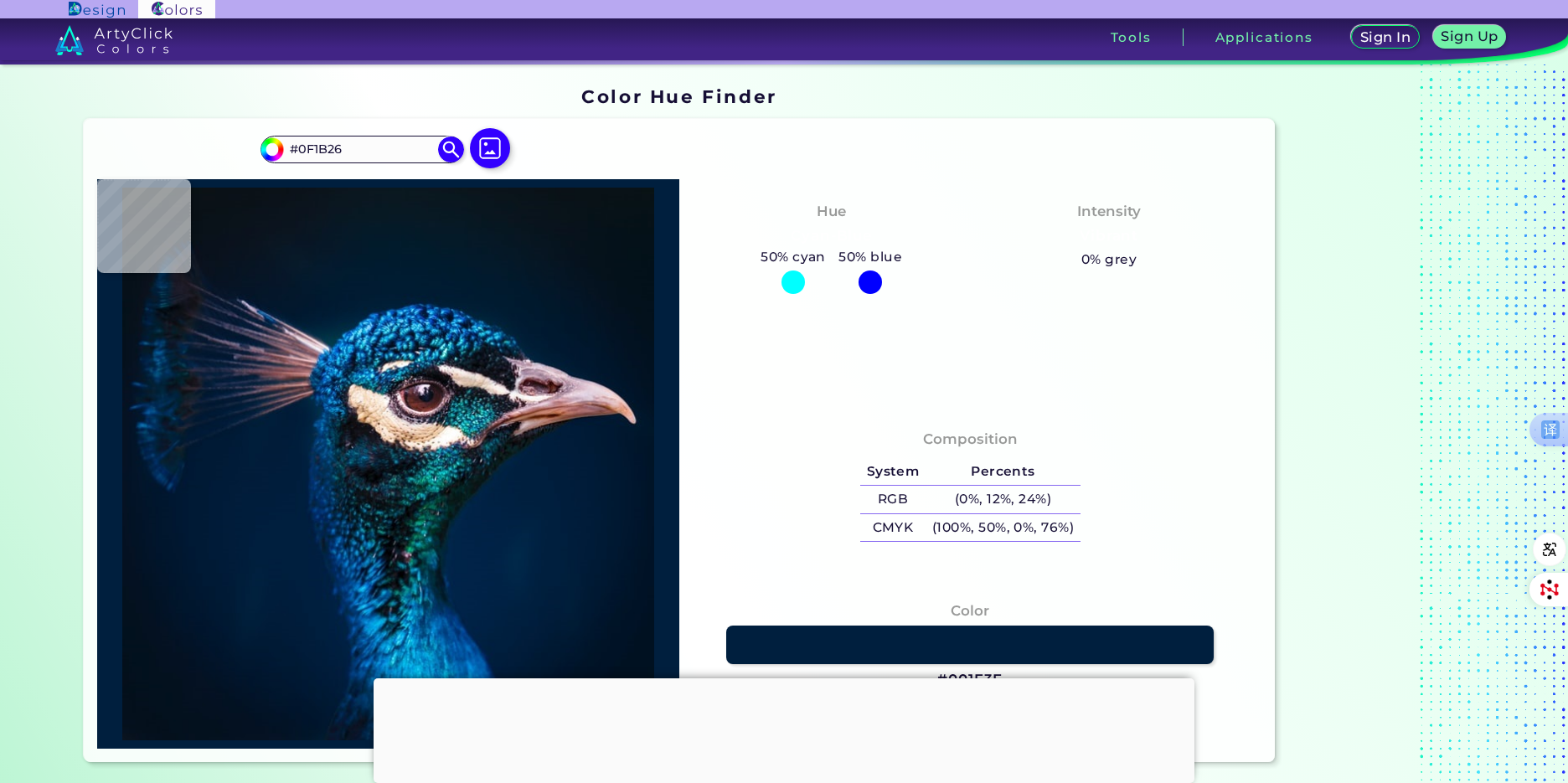
type input "#12272d"
type input "#12272D"
type input "#005160"
type input "#0f848b"
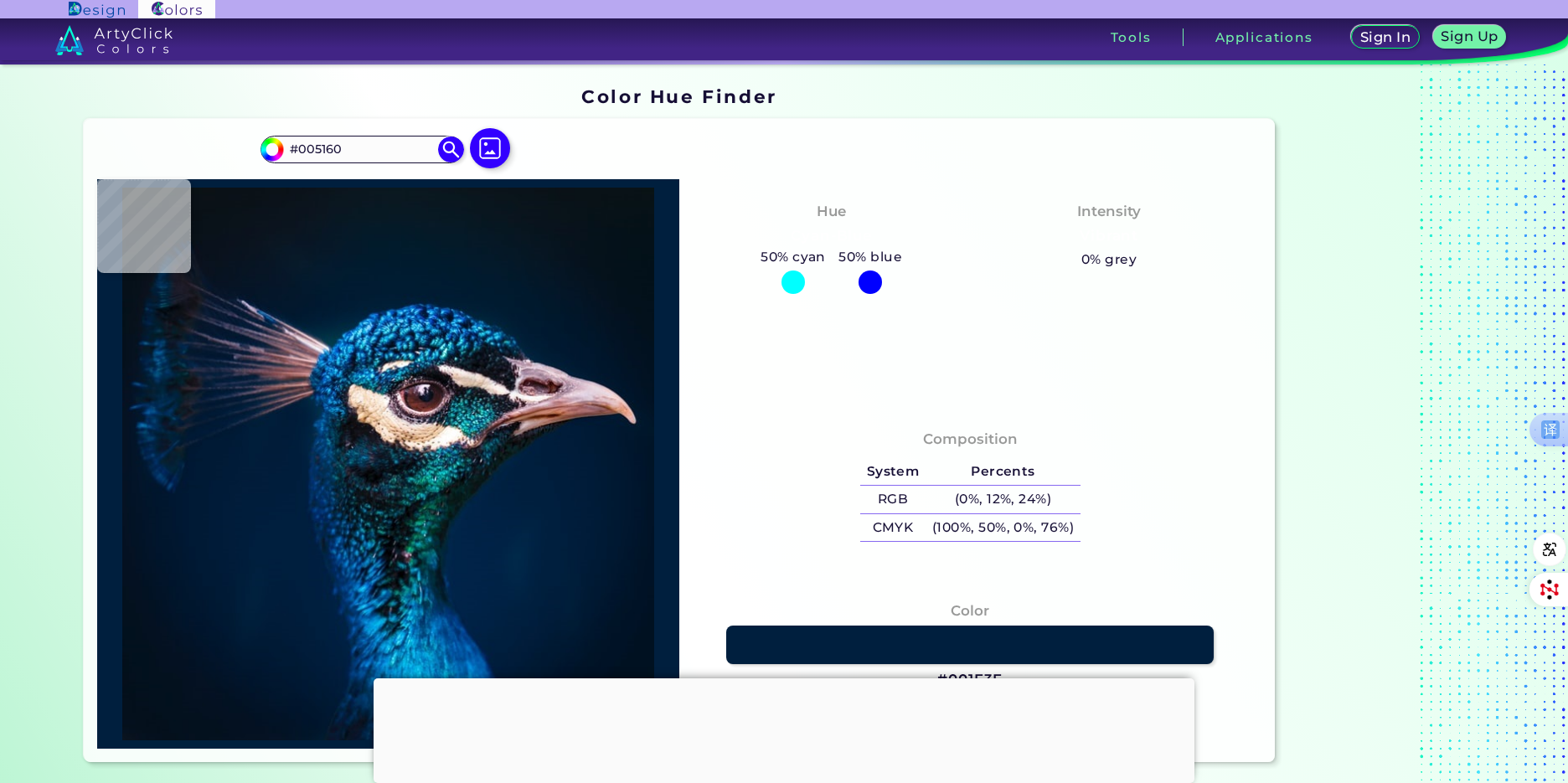
type input "#0F848B"
type input "#0f747f"
type input "#0F747F"
type input "#1f989f"
type input "#1F989F"
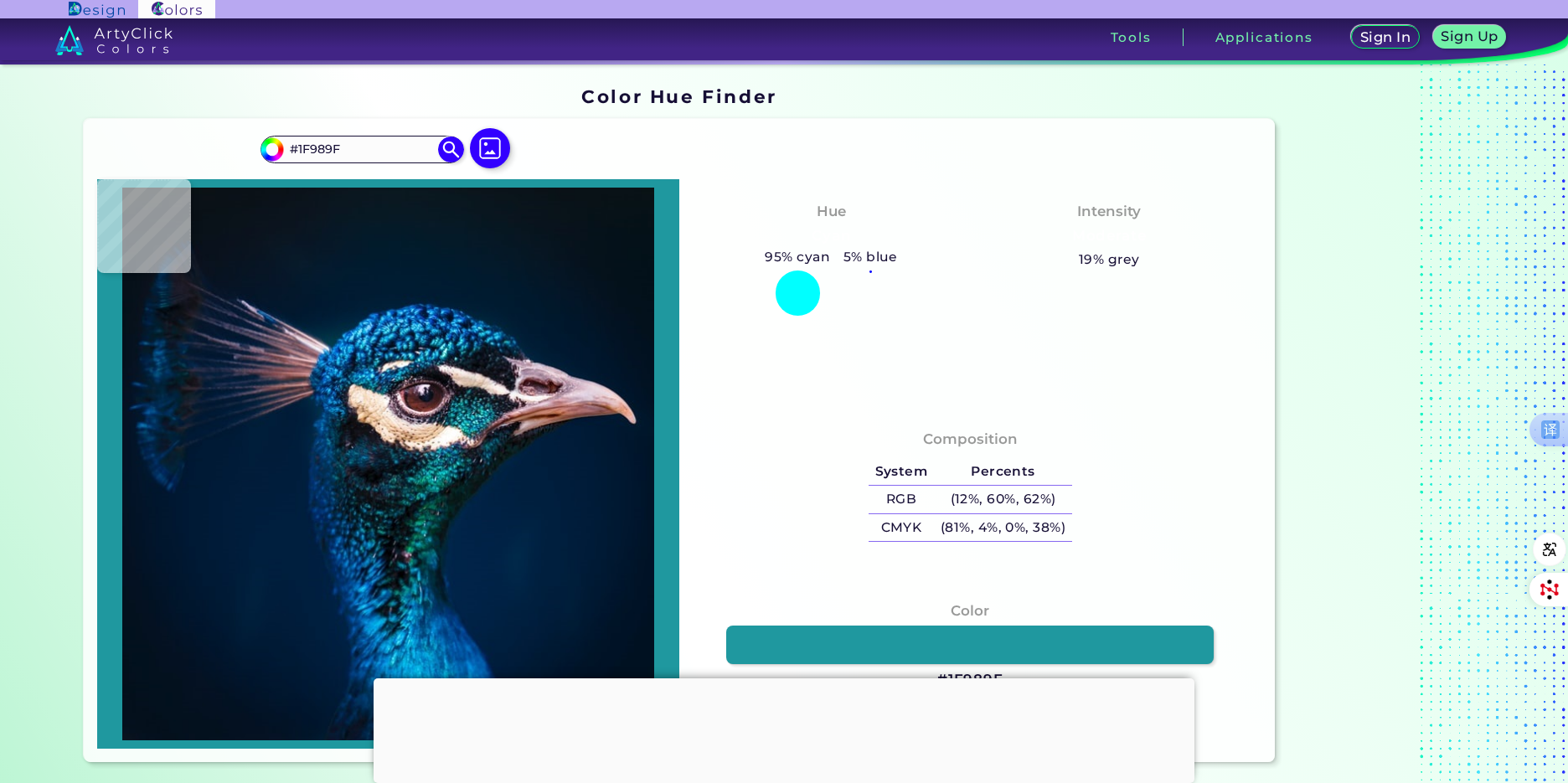
type input "#136d7c"
type input "#136D7C"
type input "#014653"
type input "#0b7083"
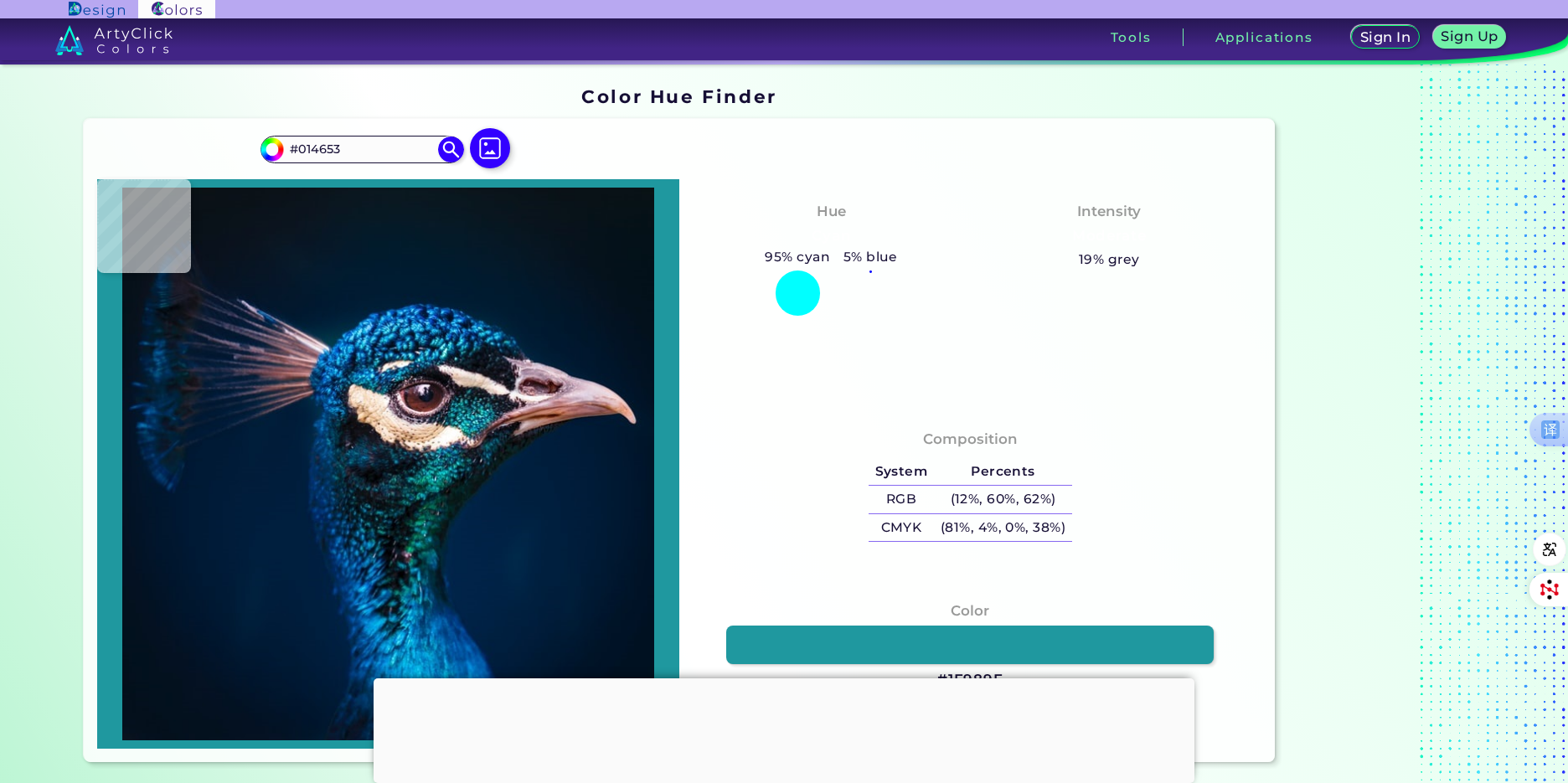
type input "#0B7083"
type input "#0d737e"
type input "#0D737E"
type input "#037e82"
type input "#037E82"
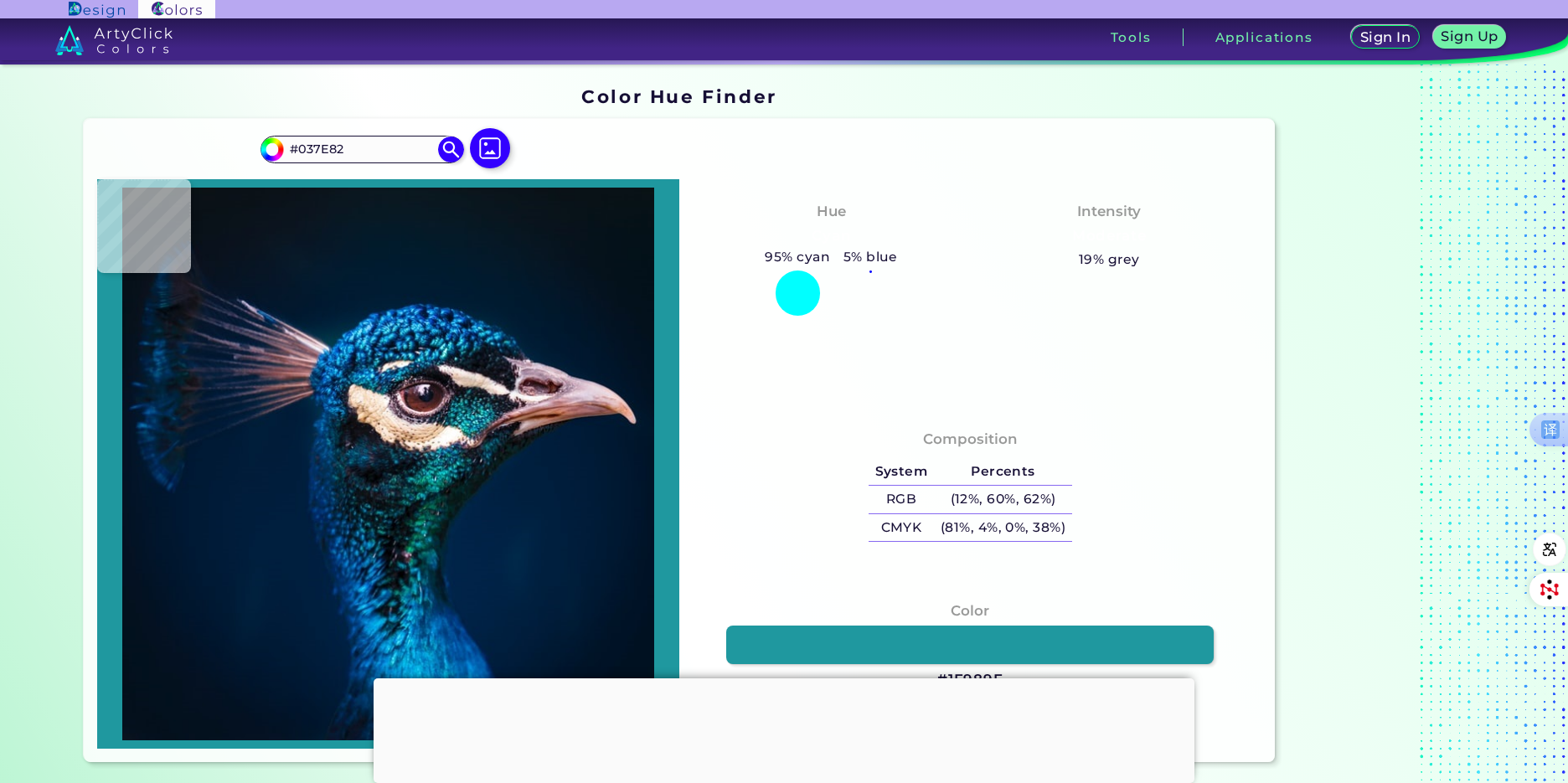
type input "#2f9cac"
type input "#2F9CAC"
type input "#2e8599"
type input "#2E8599"
type input "#004461"
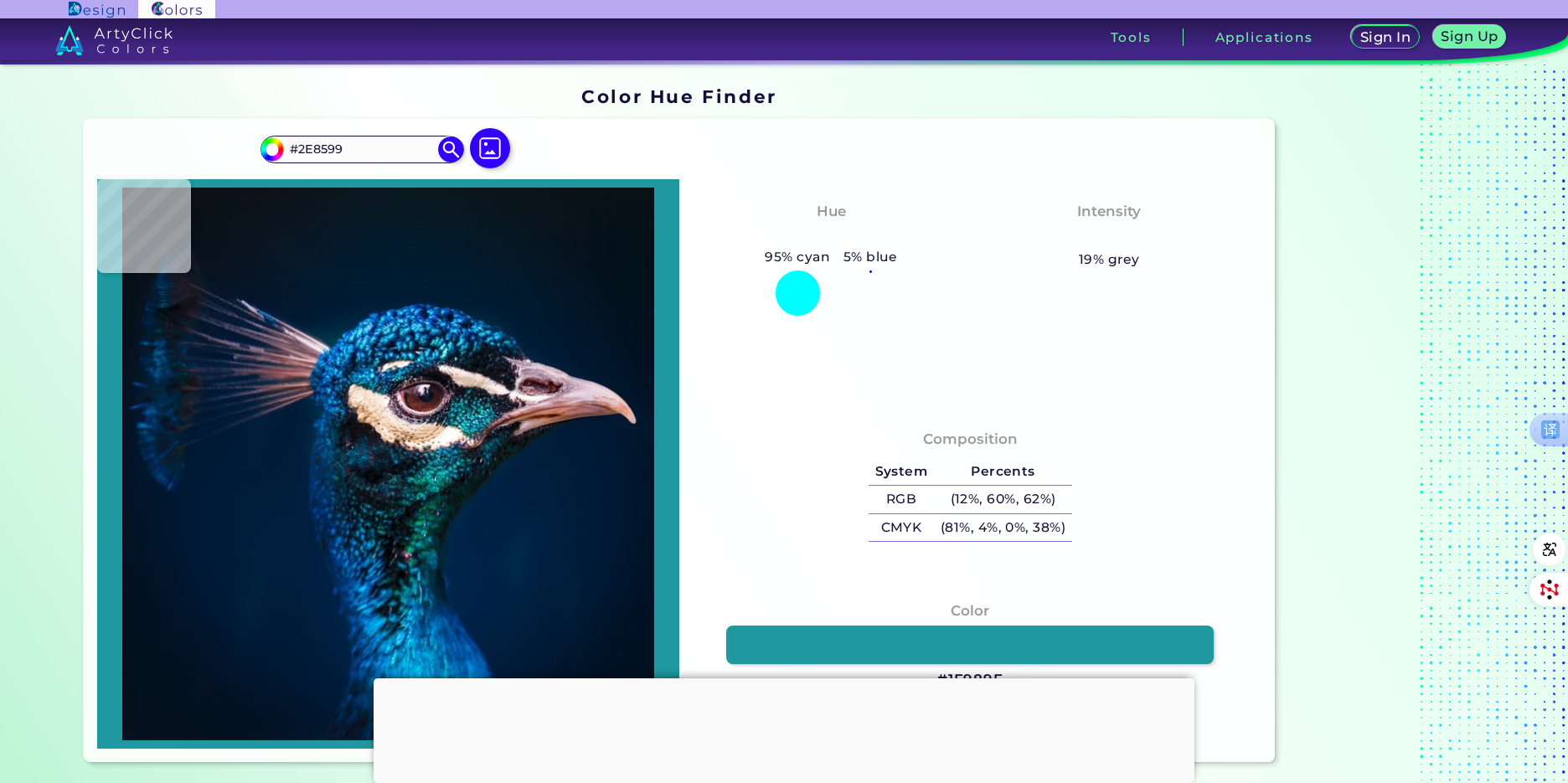
type input "#004461"
type input "#006a80"
type input "#006A80"
type input "#085b6c"
type input "#085B6C"
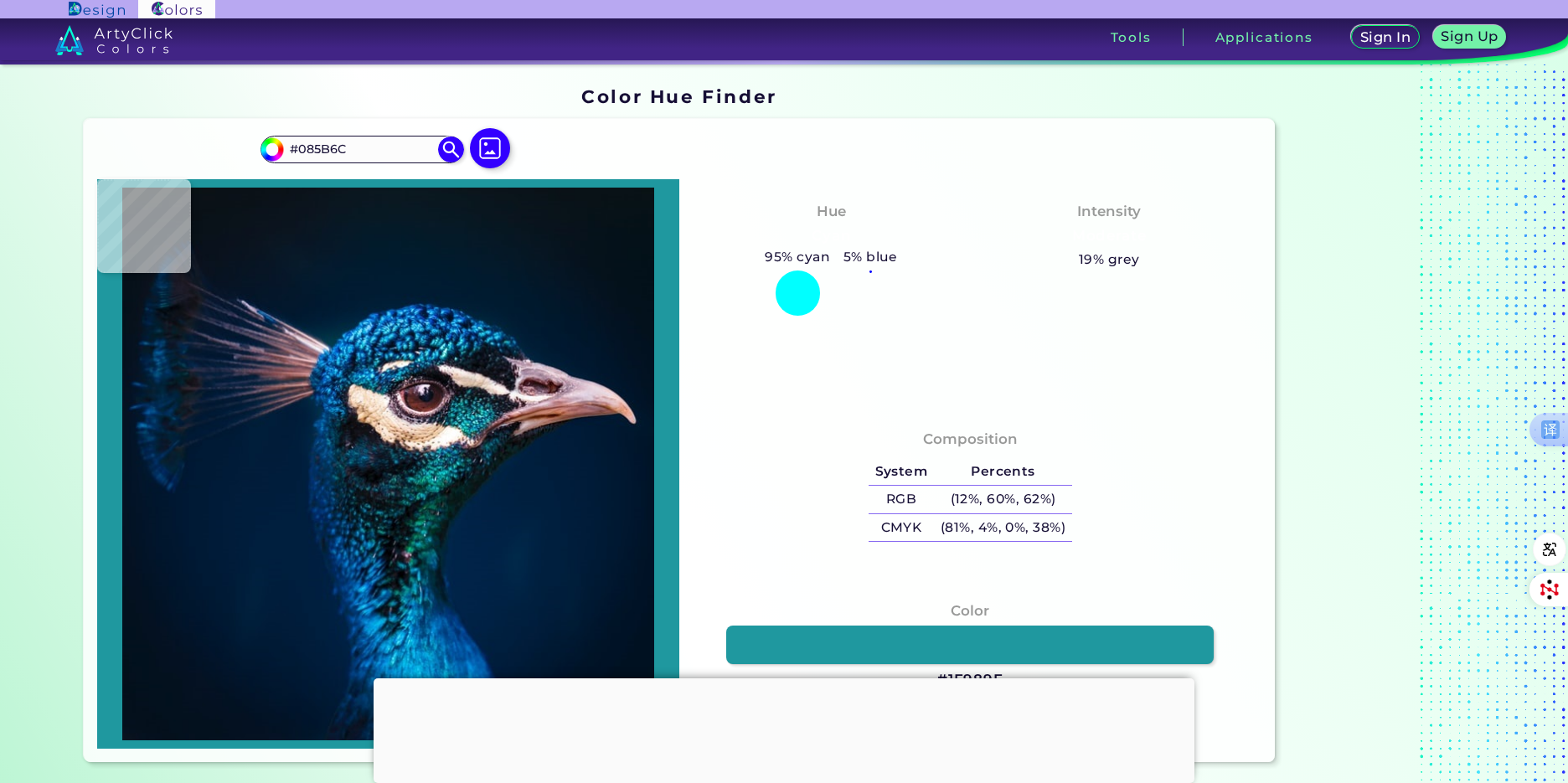
type input "#979097"
type input "#feebe5"
type input "#FEEBE5"
type input "#c1a9a6"
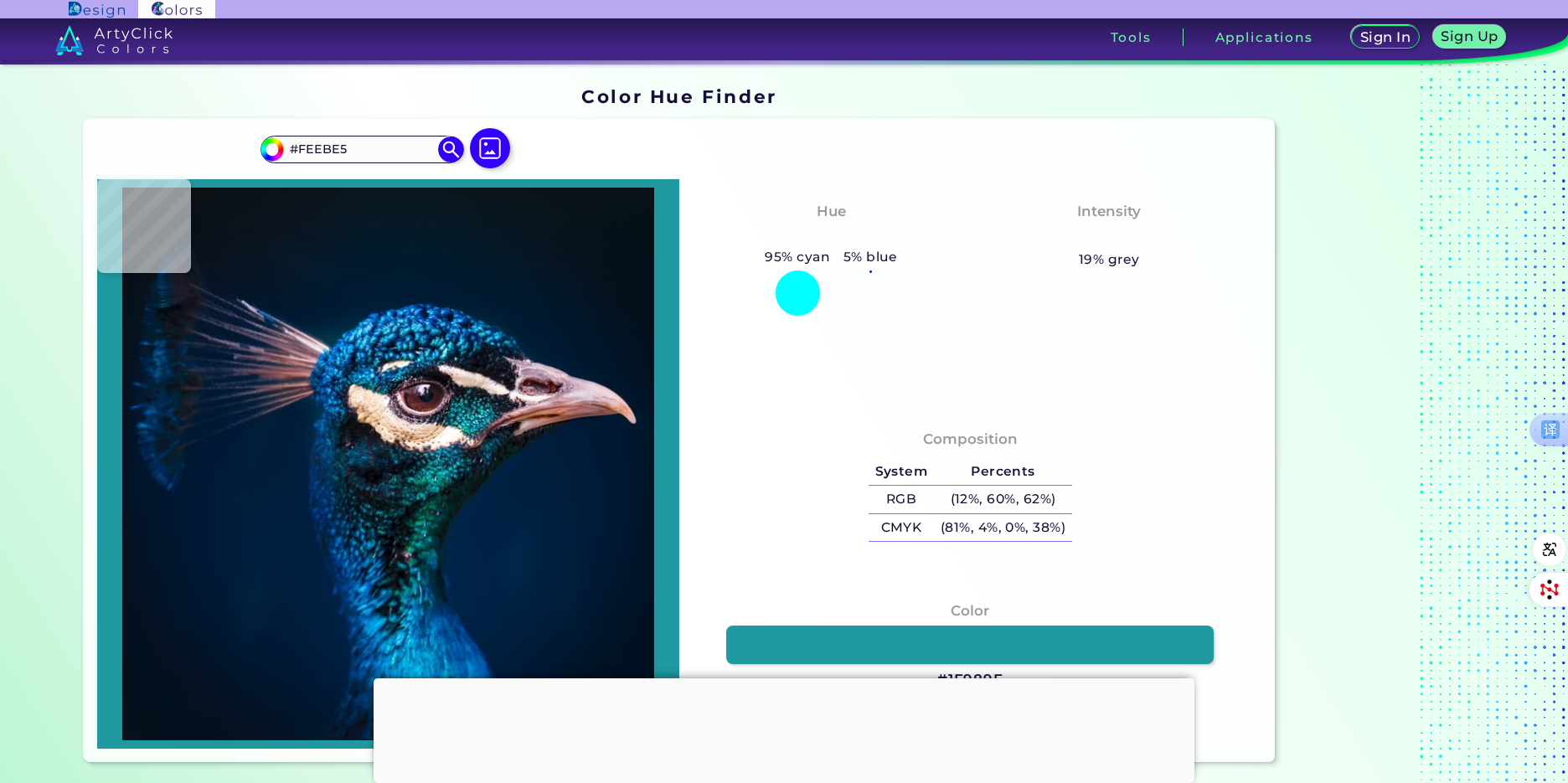
type input "#C1A9A6"
type input "#e1d4cf"
type input "#E1D4CF"
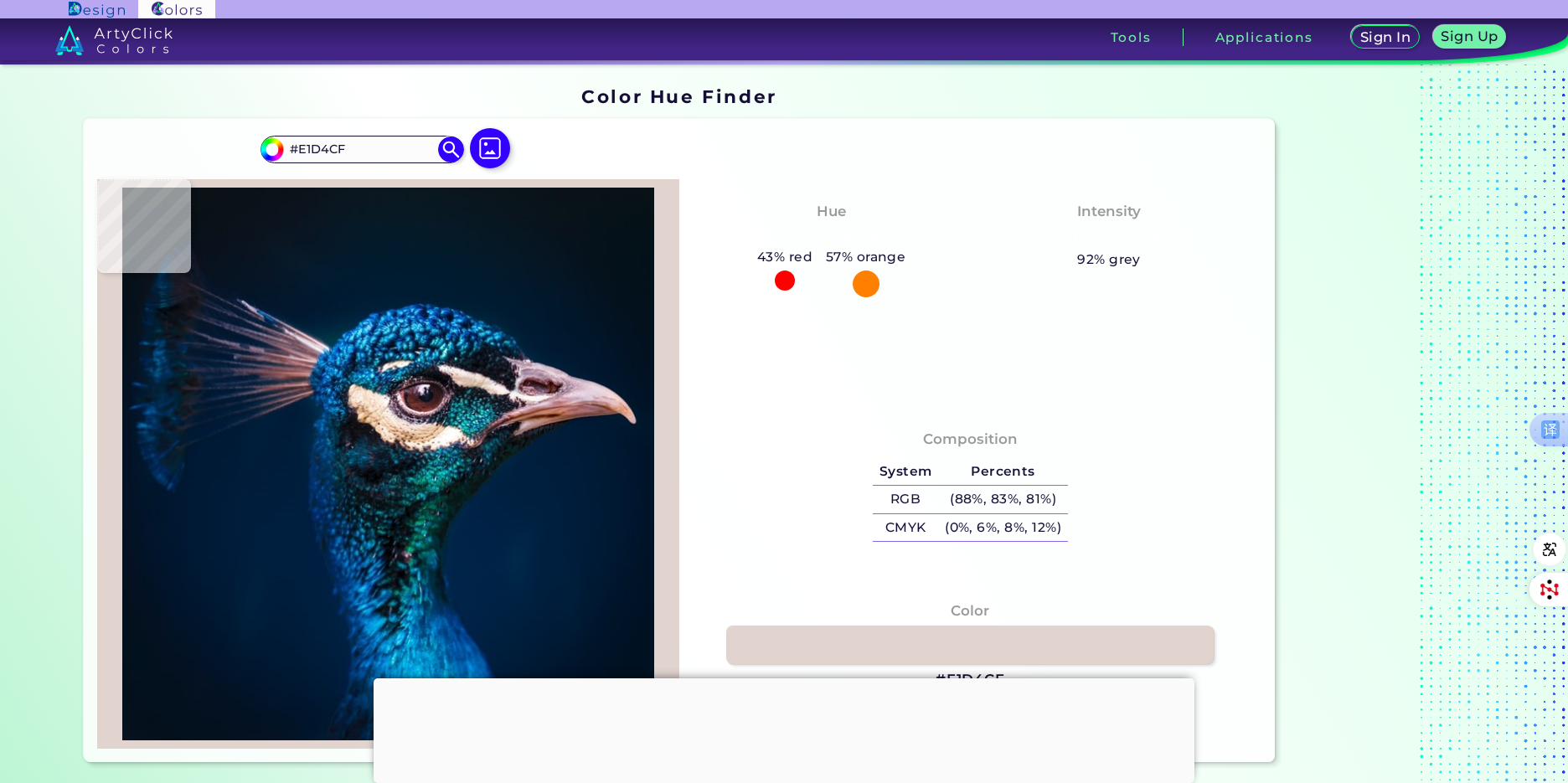
type input "#e2d9d0"
type input "#E2D9D0"
type input "#f5e4cd"
type input "#F5E4CD"
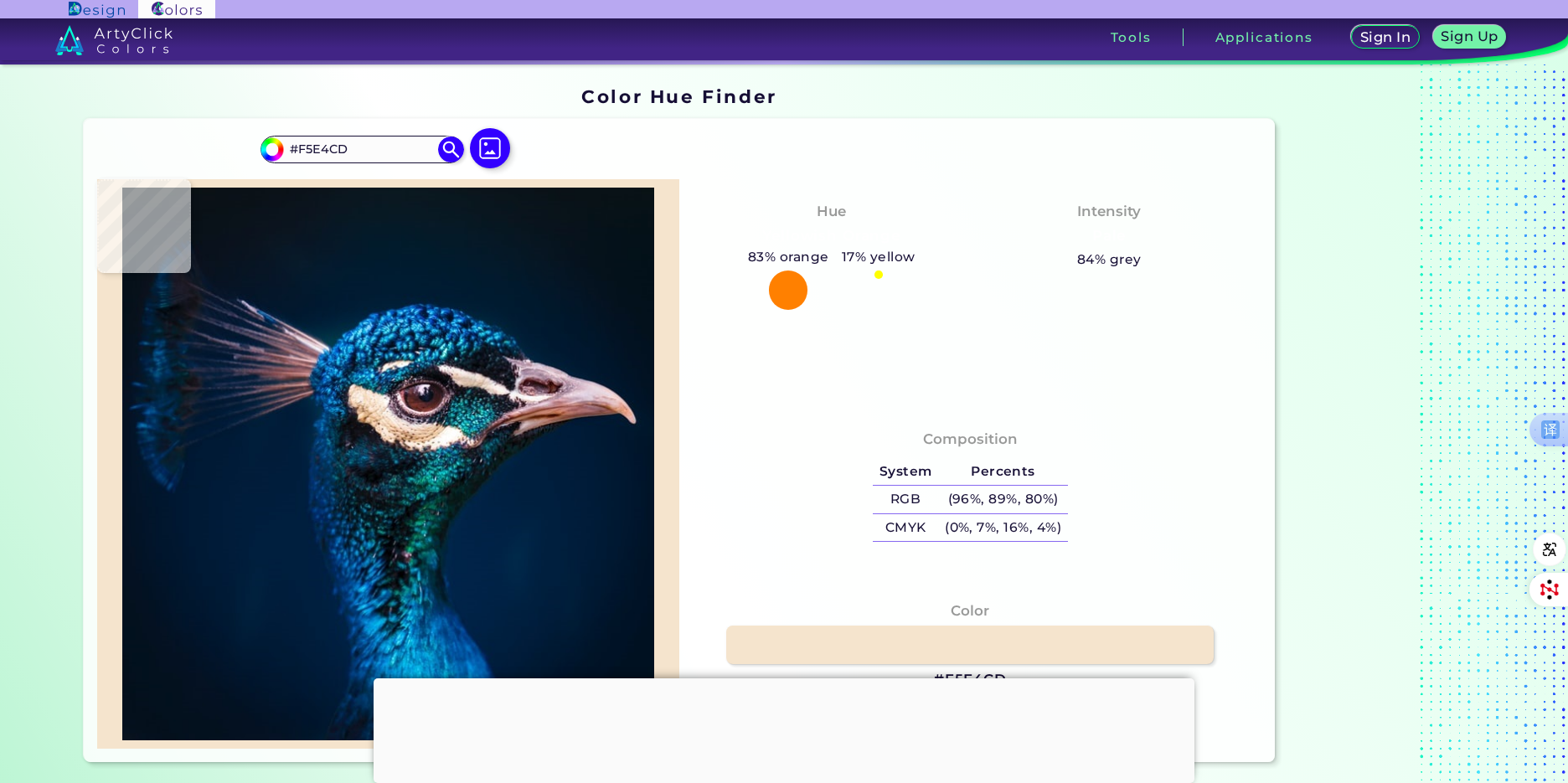
type input "#cab49b"
type input "#CAB49B"
type input "#d5a984"
type input "#D5A984"
type input "#f2cead"
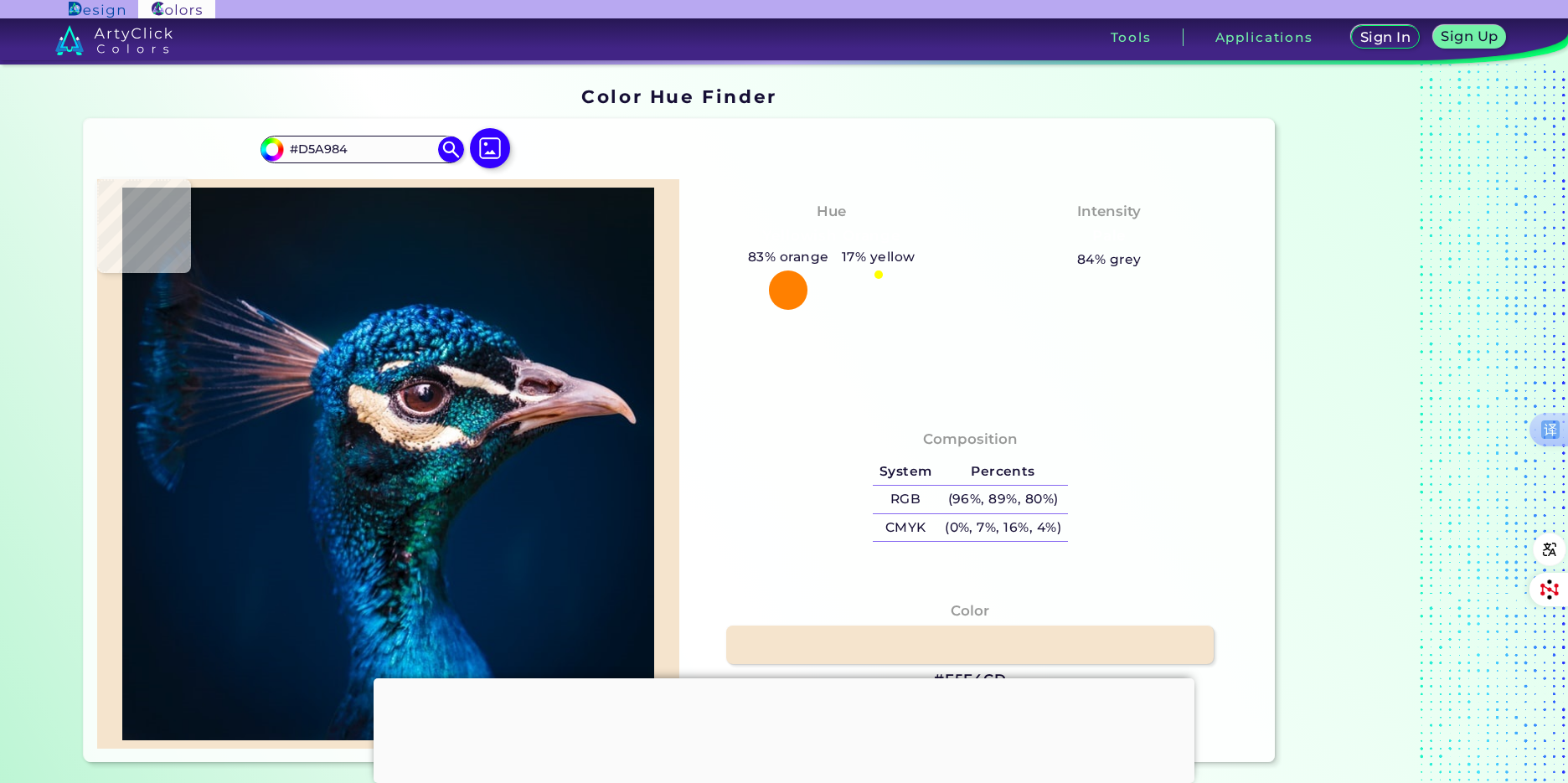
type input "#F2CEAD"
type input "#e3bda5"
type input "#E3BDA5"
type input "#ebd6d3"
type input "#EBD6D3"
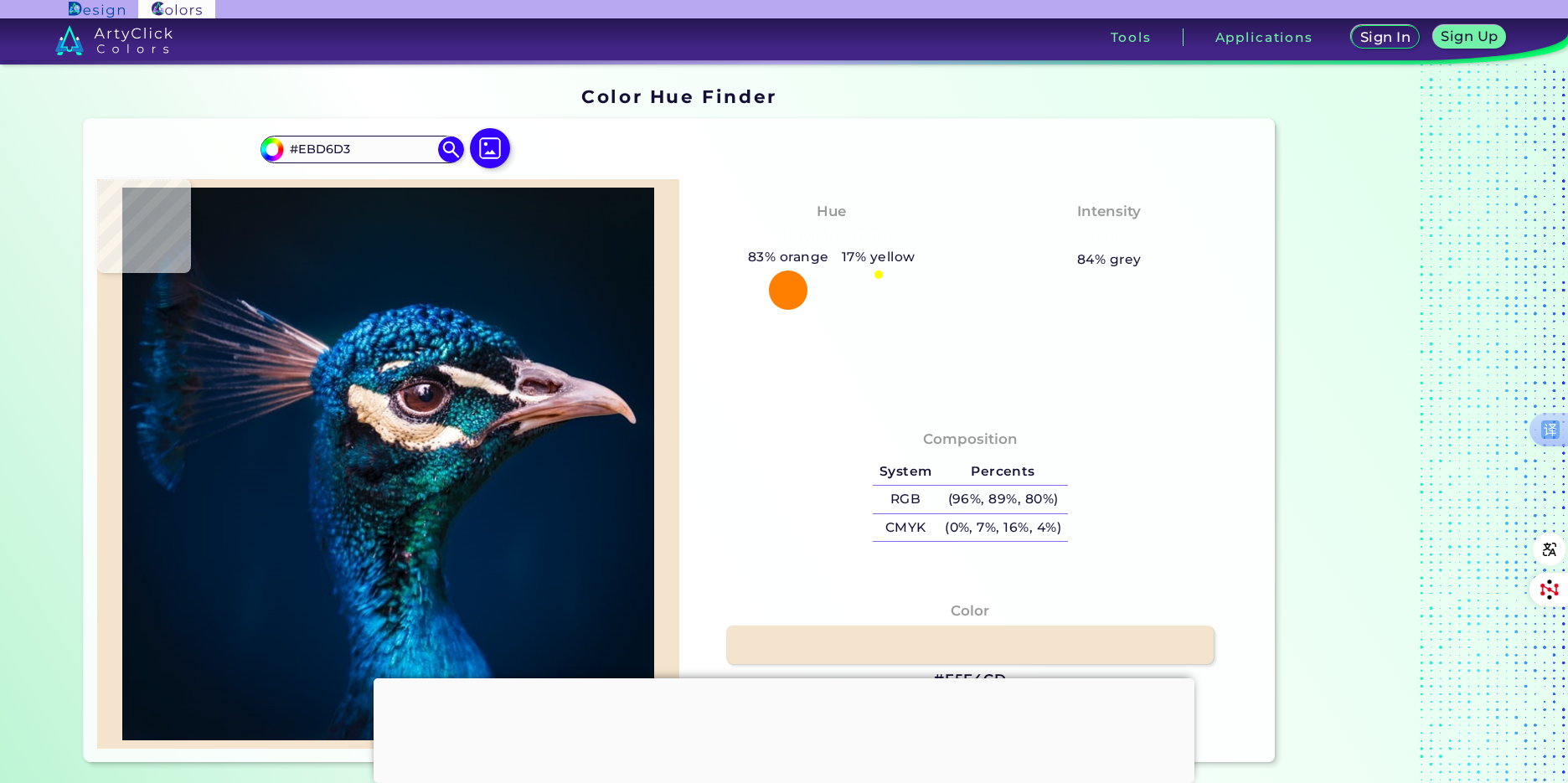
type input "#453848"
type input "#9c5d5b"
type input "#9C5D5B"
type input "#5d2a27"
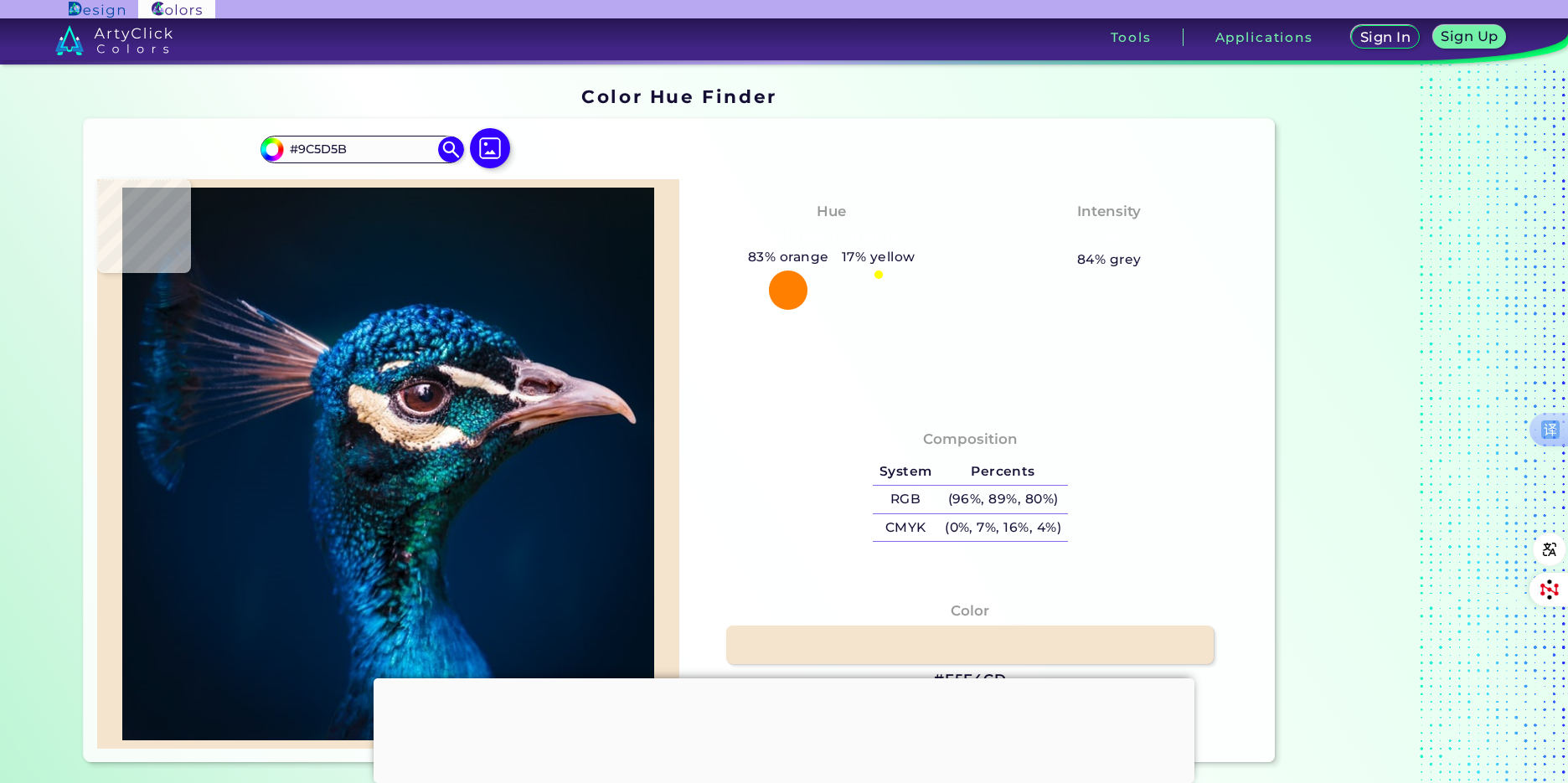
type input "#5D2A27"
type input "#18111c"
type input "#18111C"
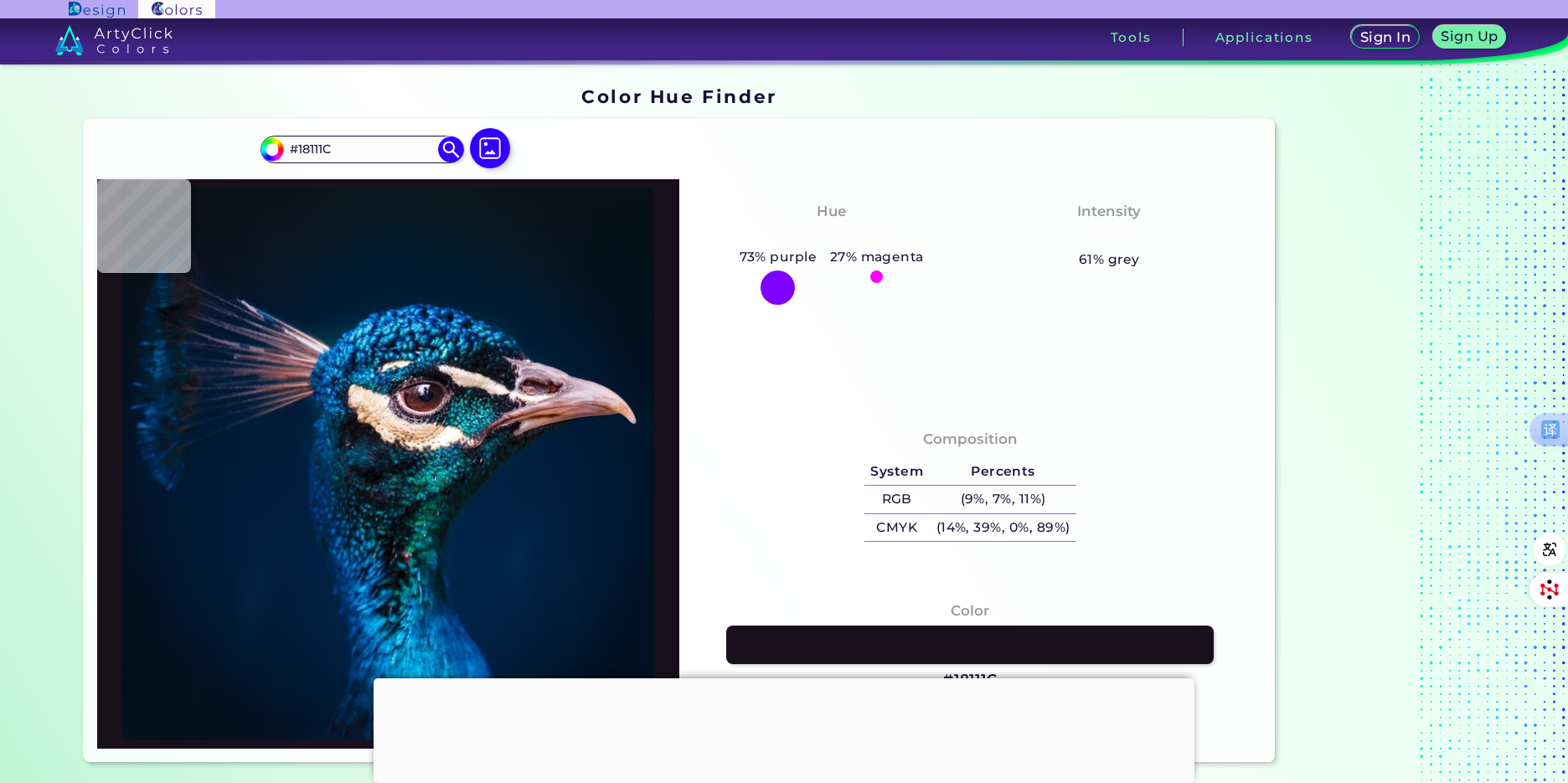
type input "#11172a"
type input "#11172A"
type input "#0f1423"
type input "#0F1423"
type input "#0c101c"
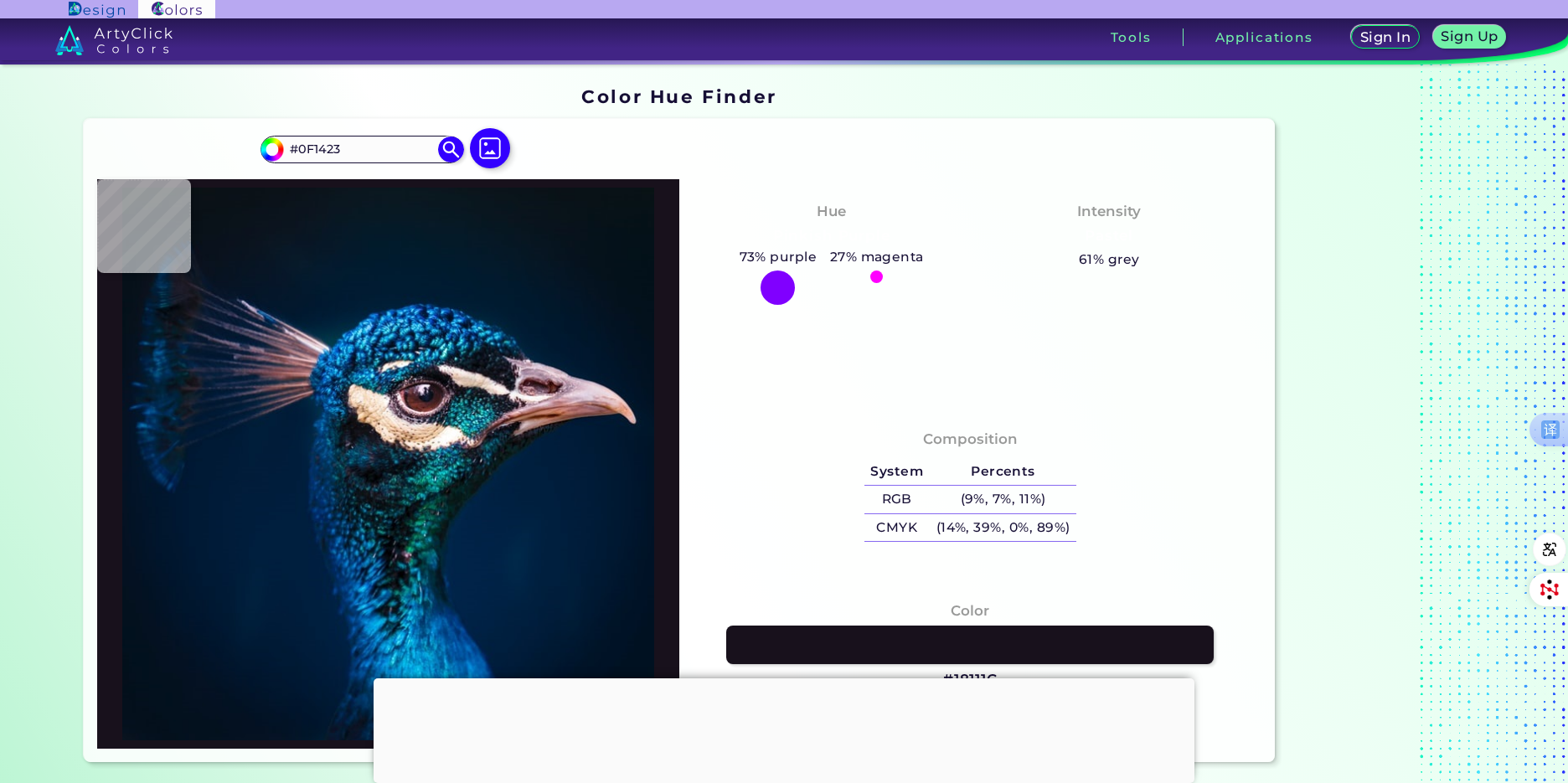
type input "#0C101C"
type input "#0f0d15"
type input "#0F0D15"
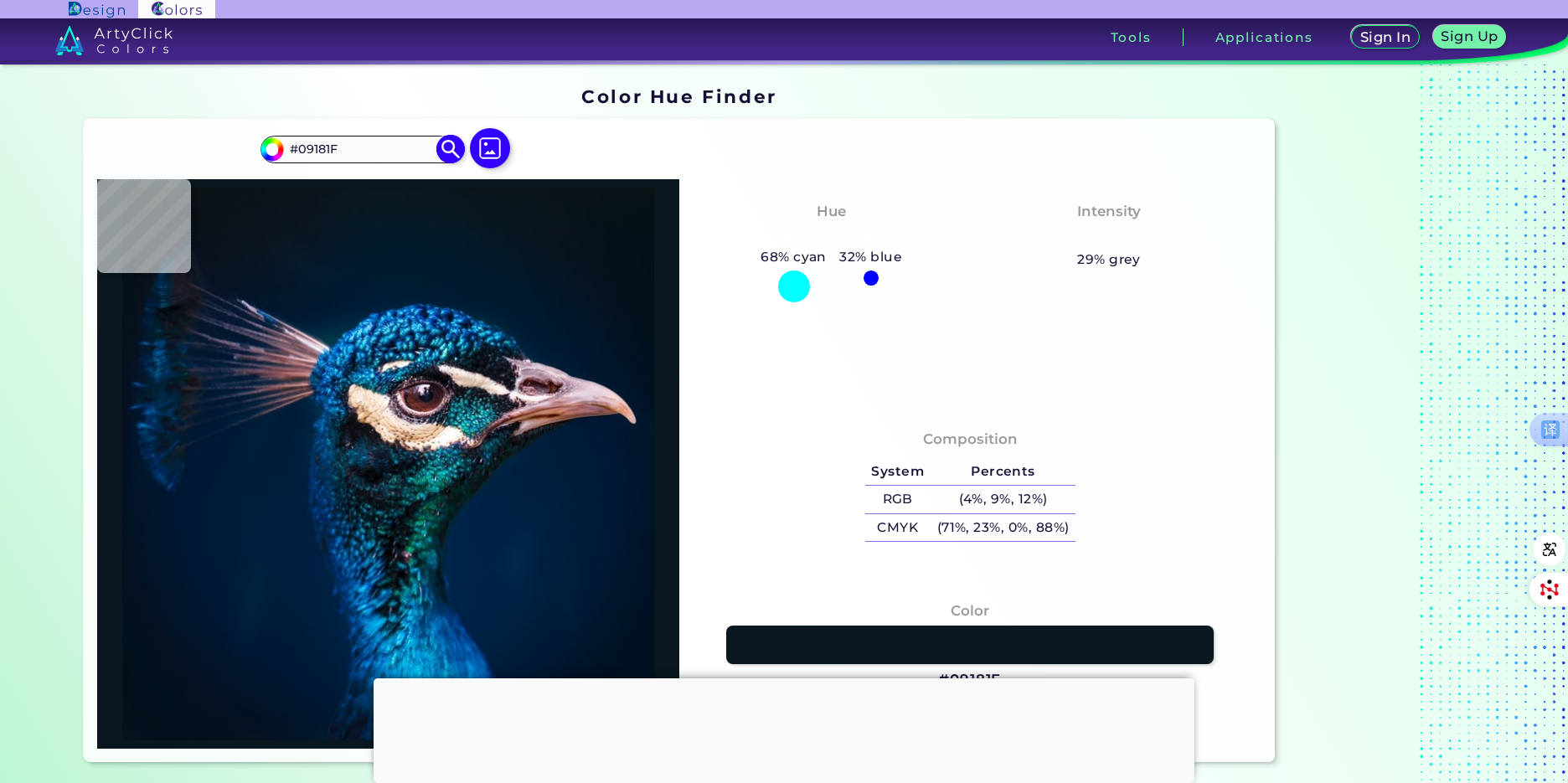
click at [277, 151] on img at bounding box center [272, 149] width 25 height 25
click at [274, 140] on input "#09181f" at bounding box center [270, 147] width 21 height 21
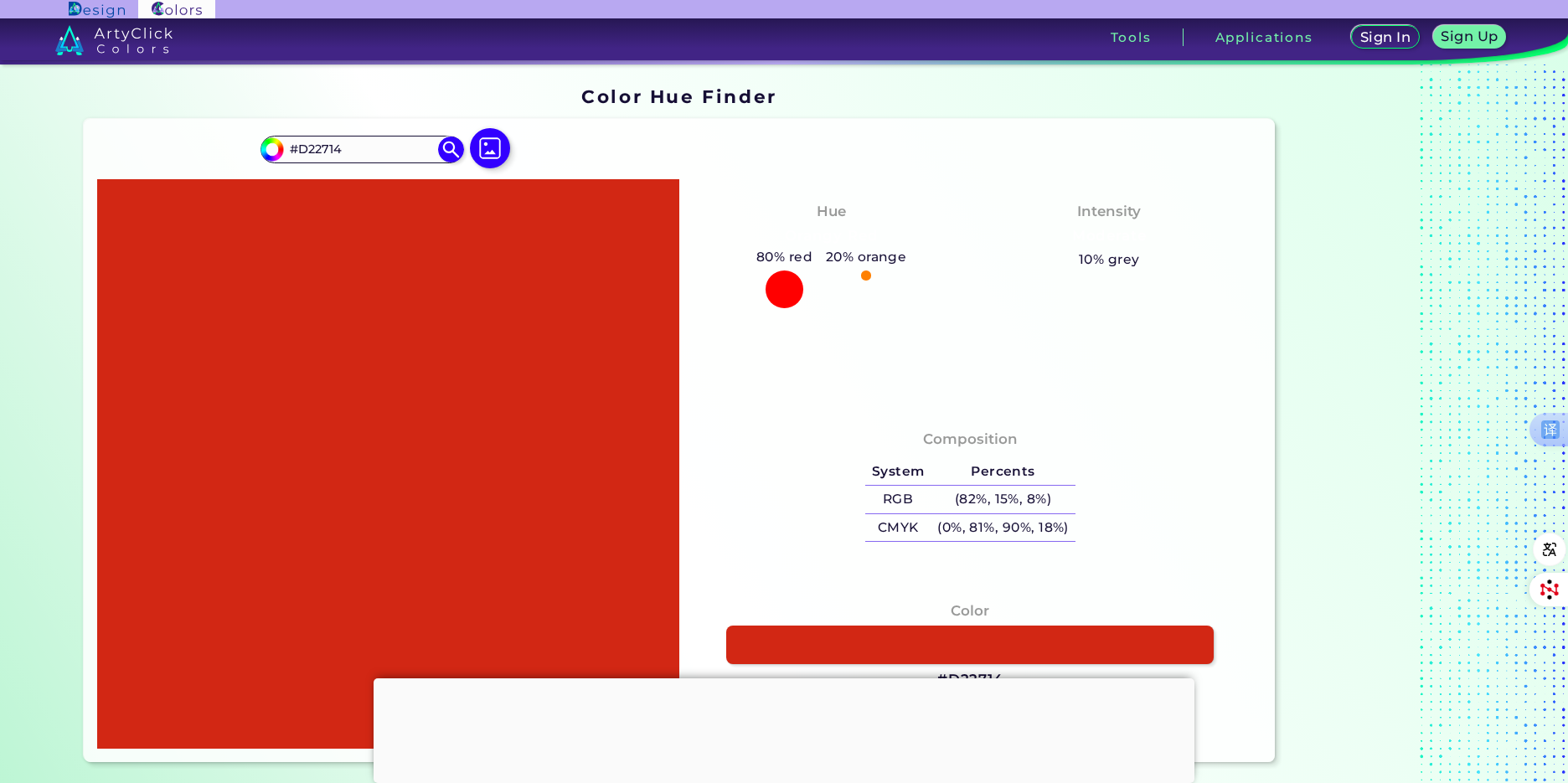
click at [1012, 289] on div "Hue Orangy Red 80% red 20% orange Intensity Moderate 10% grey" at bounding box center [970, 293] width 582 height 228
